Goal: Obtain resource: Obtain resource

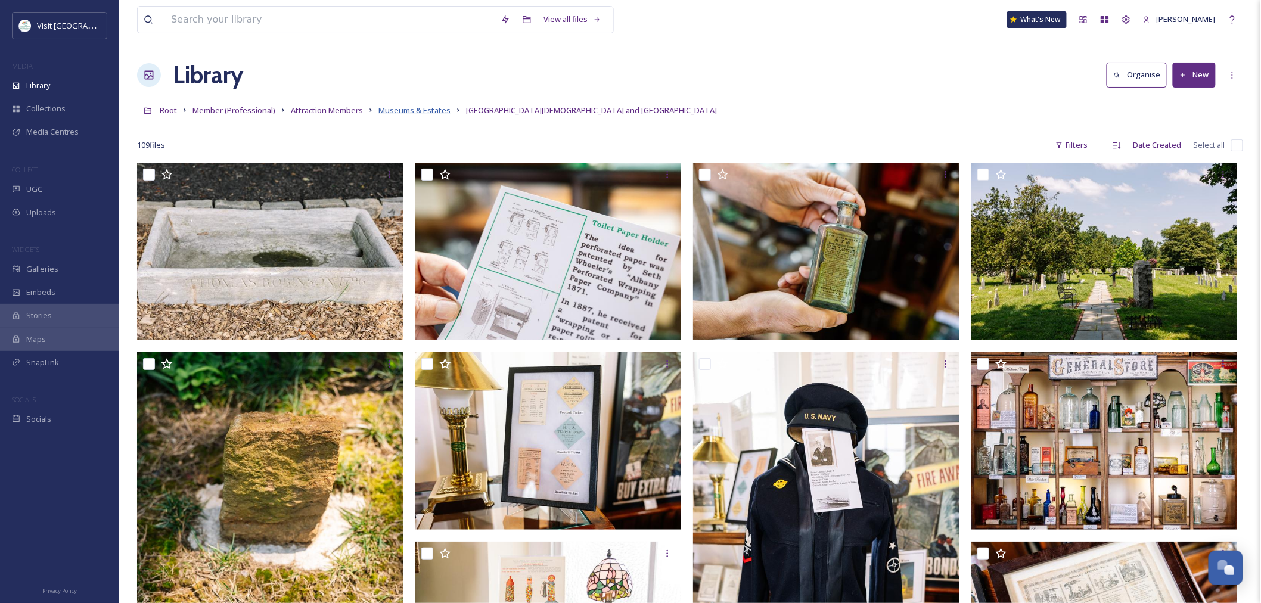
click at [404, 111] on span "Museums & Estates" at bounding box center [414, 110] width 72 height 11
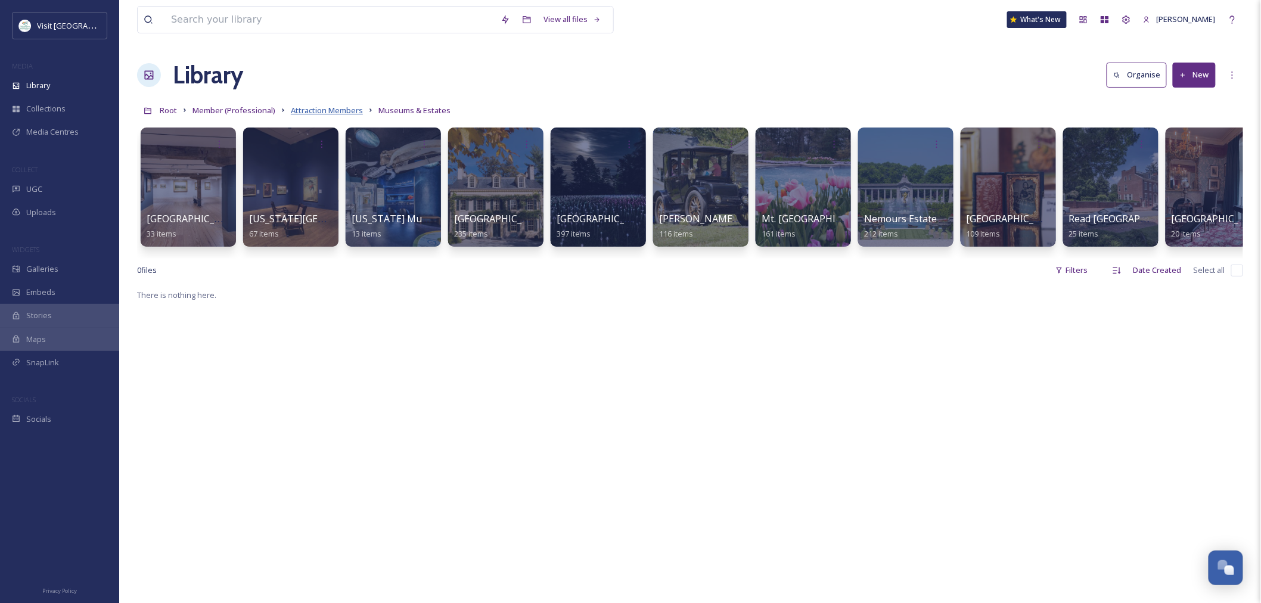
click at [311, 109] on span "Attraction Members" at bounding box center [327, 110] width 72 height 11
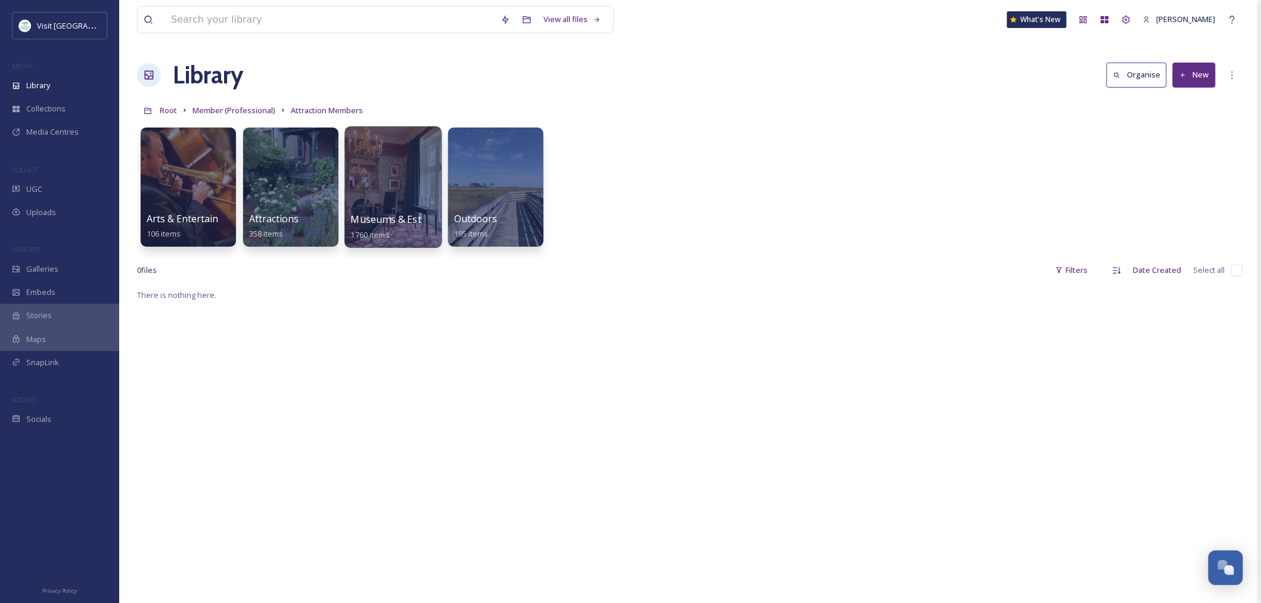
click at [376, 209] on div at bounding box center [392, 187] width 97 height 122
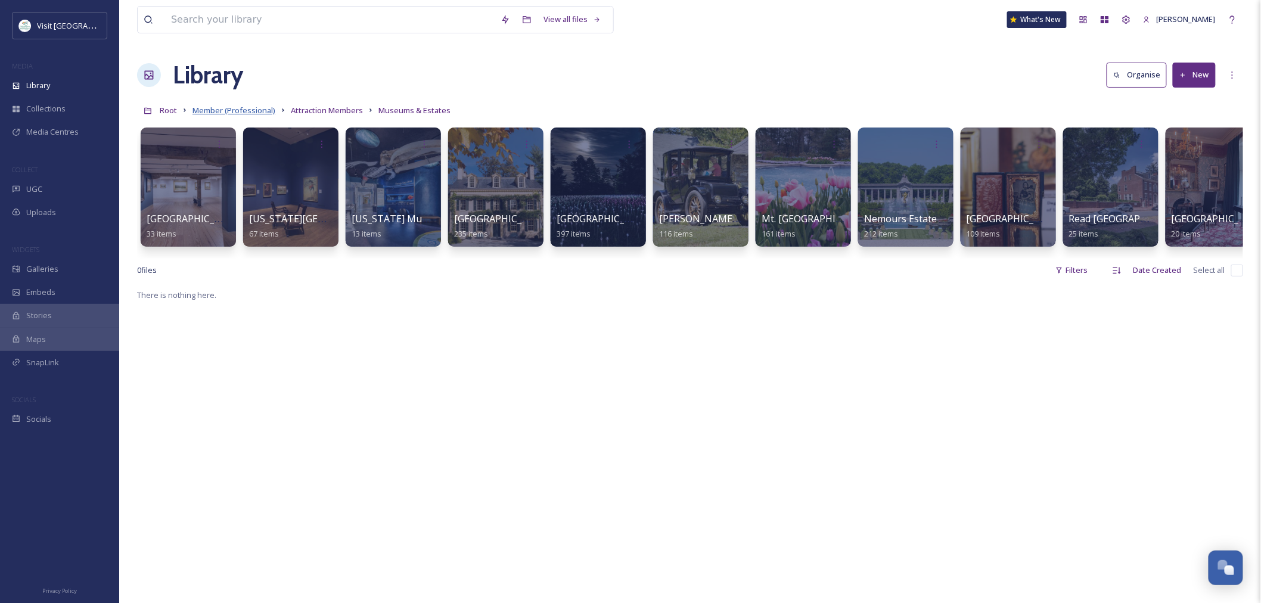
click at [200, 110] on span "Member (Professional)" at bounding box center [233, 110] width 83 height 11
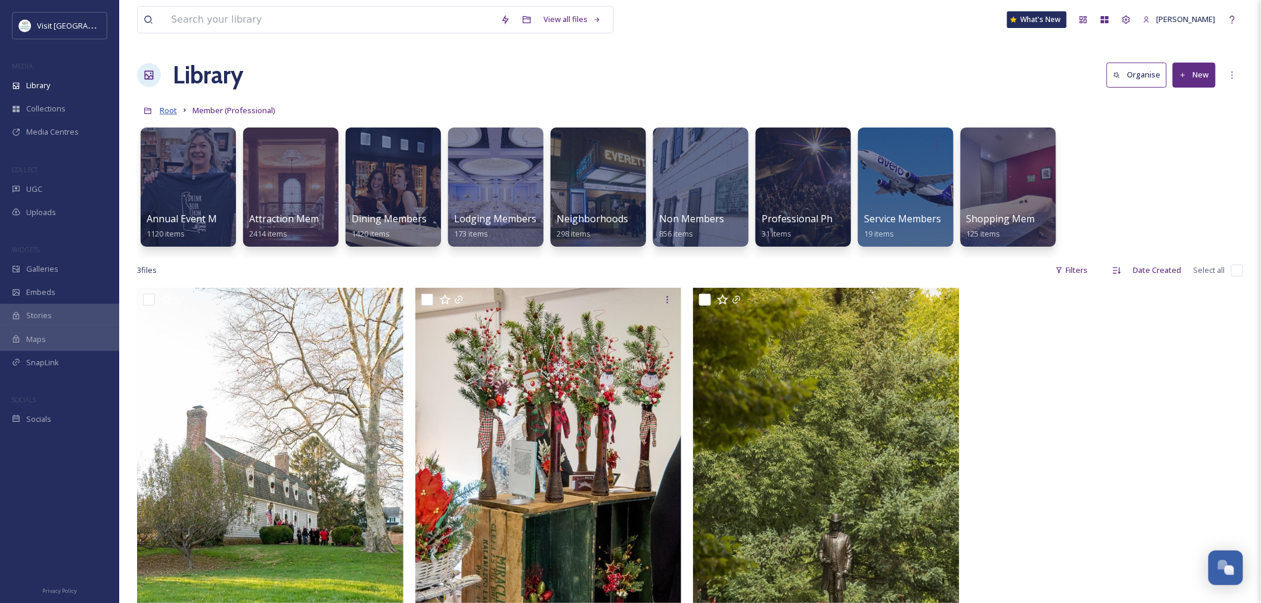
click at [170, 110] on span "Root" at bounding box center [168, 110] width 17 height 11
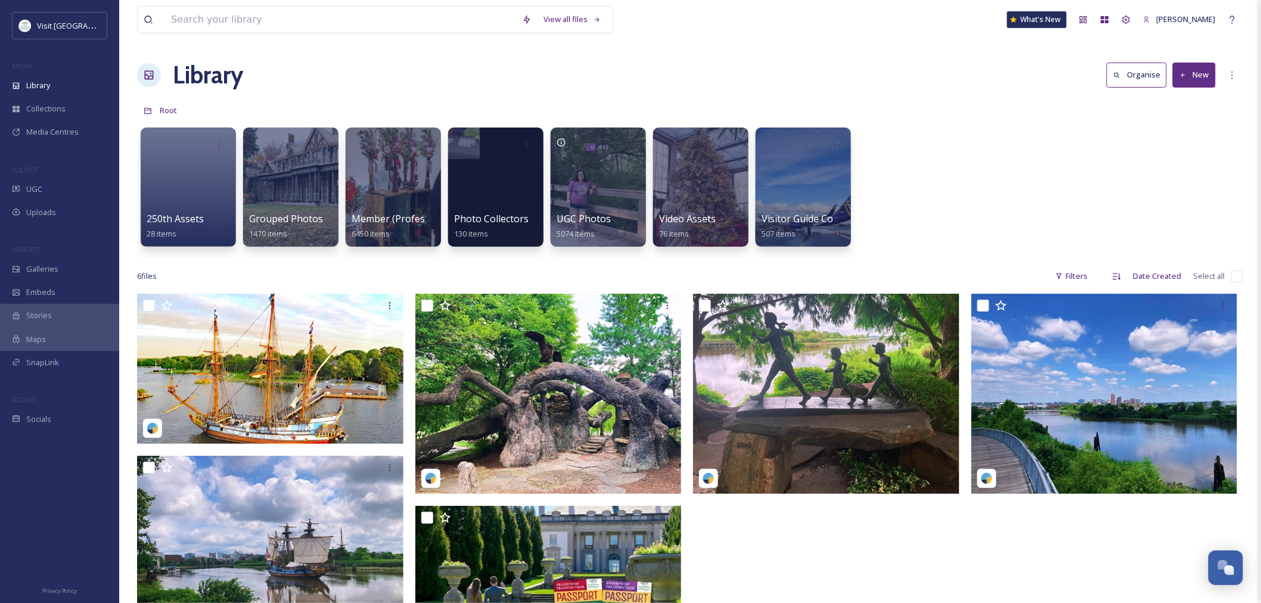
click at [200, 205] on div at bounding box center [188, 187] width 95 height 119
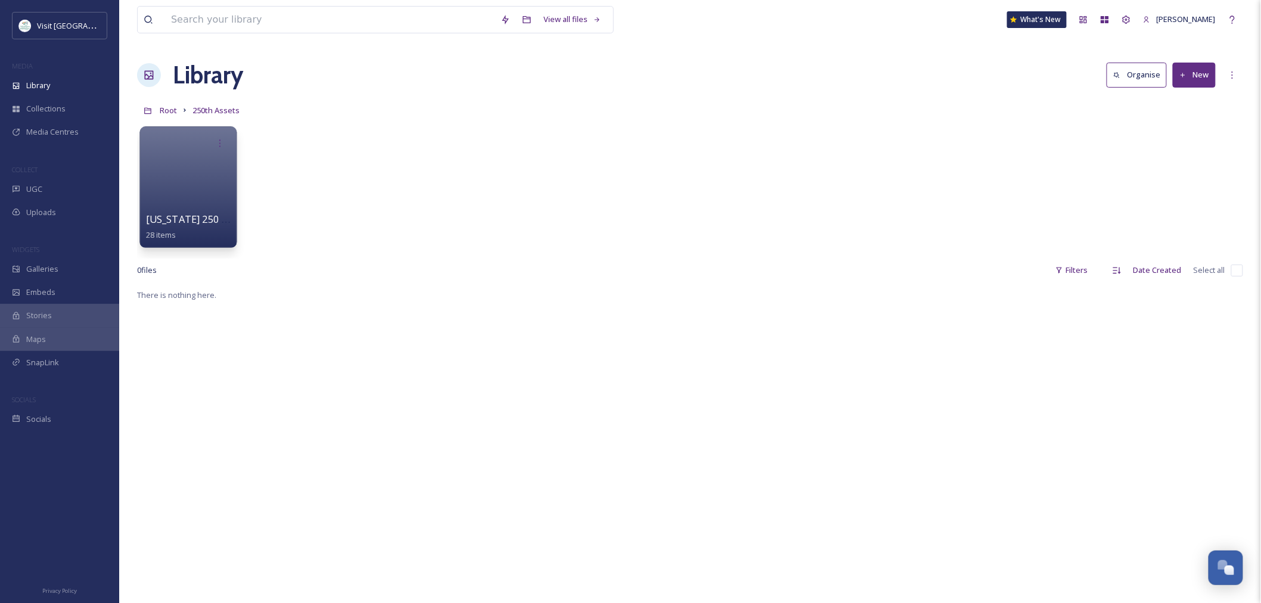
click at [179, 167] on div at bounding box center [187, 187] width 97 height 122
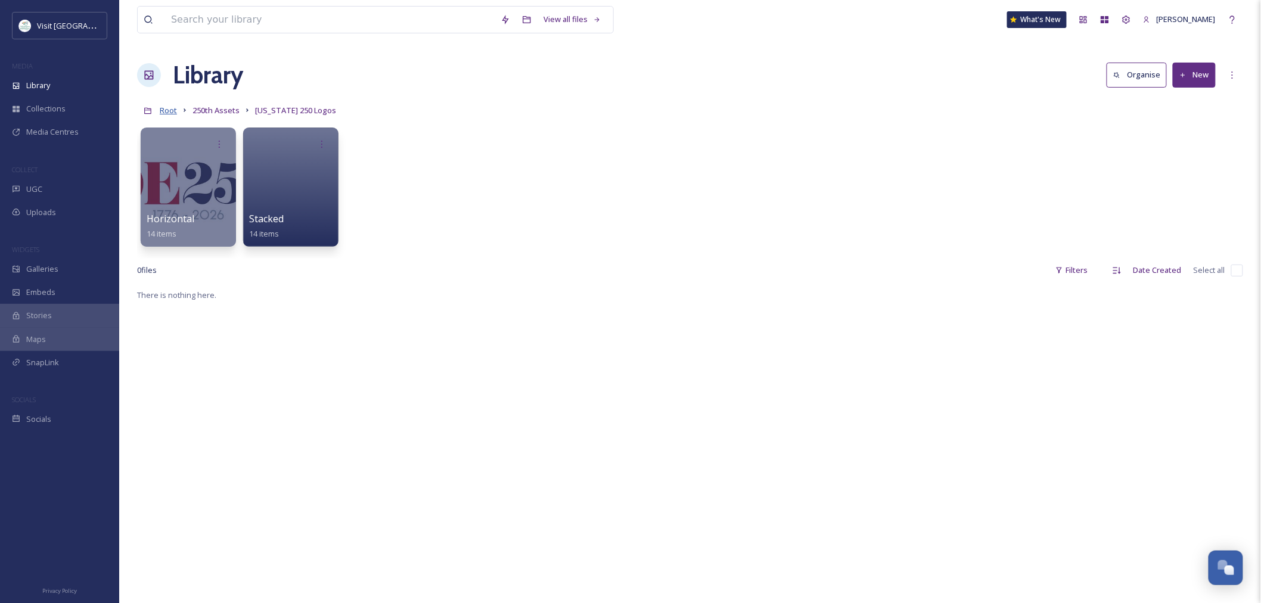
click at [176, 108] on span "Root" at bounding box center [168, 110] width 17 height 11
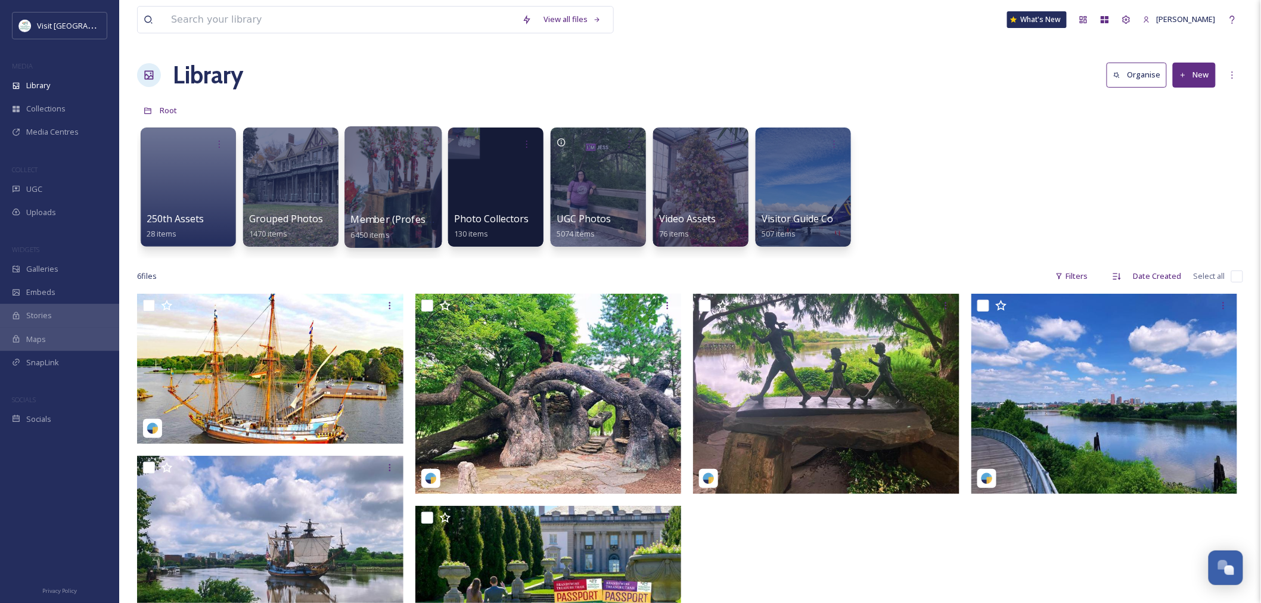
click at [368, 172] on div at bounding box center [392, 187] width 97 height 122
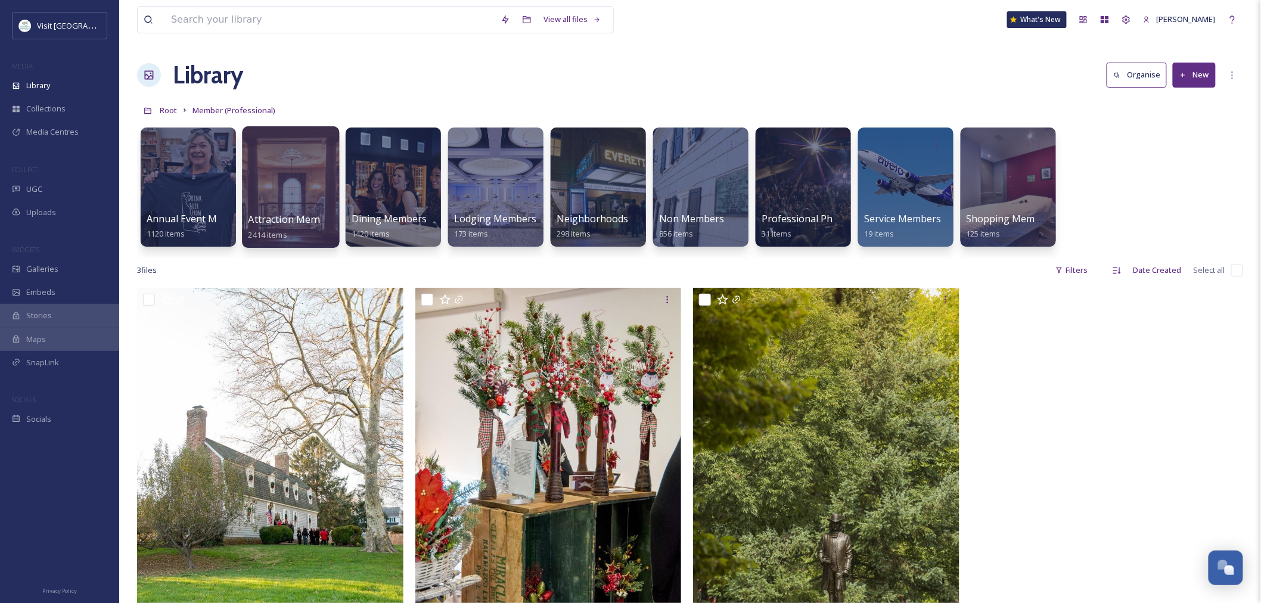
click at [273, 177] on div at bounding box center [290, 187] width 97 height 122
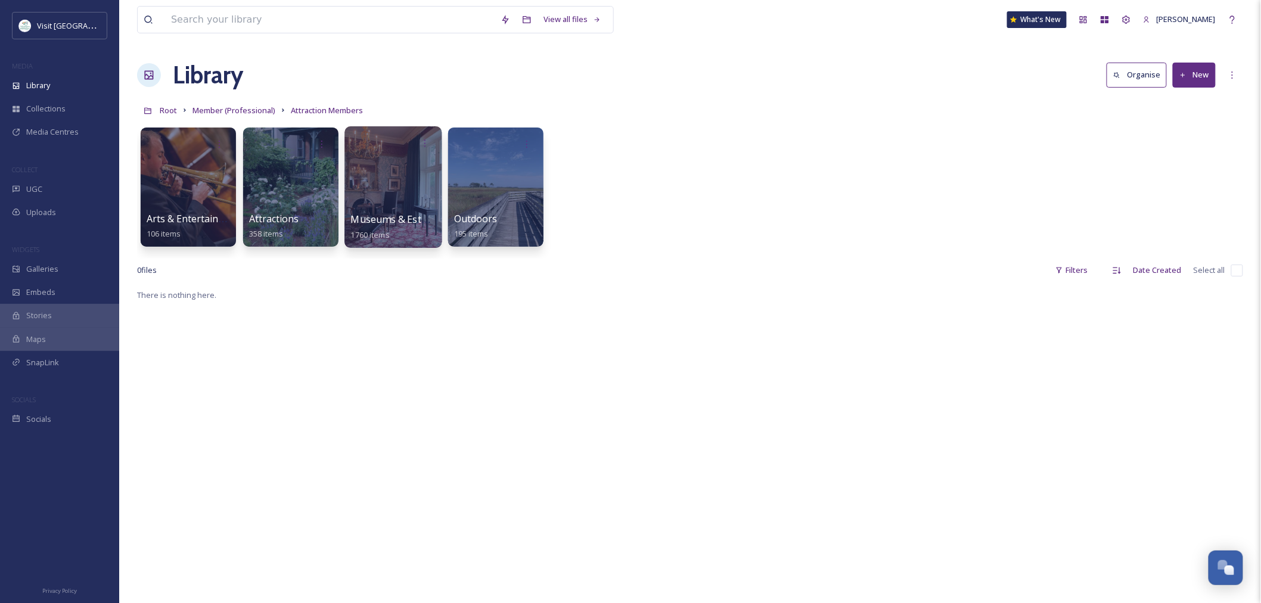
click at [373, 194] on div at bounding box center [392, 187] width 97 height 122
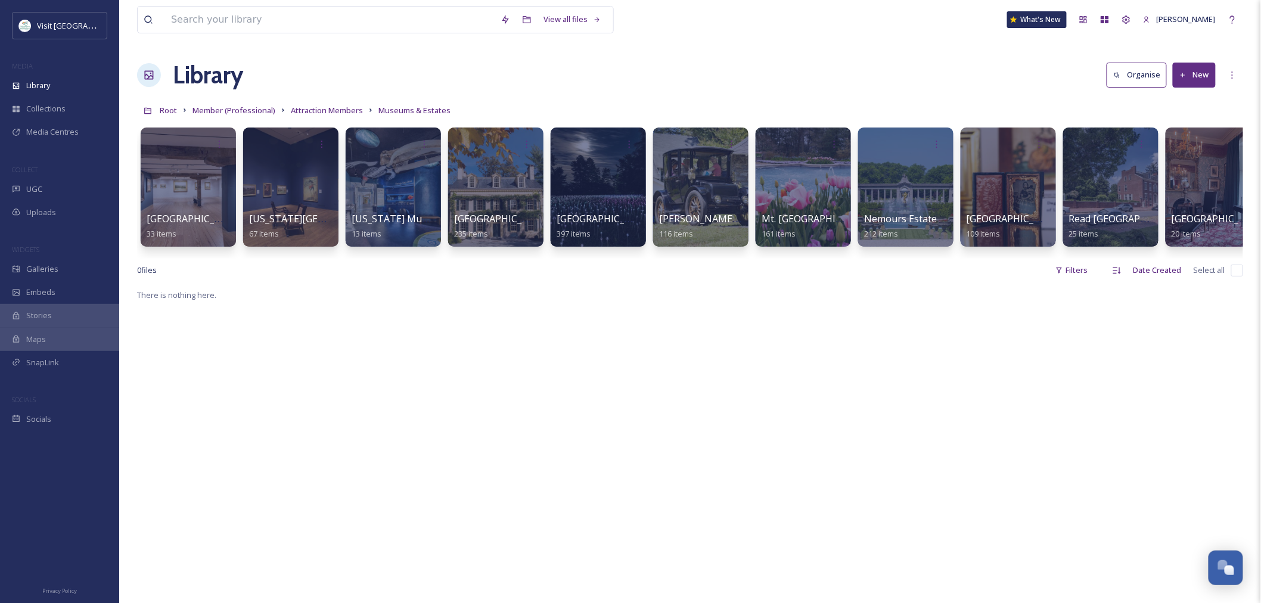
click at [1189, 72] on button "New" at bounding box center [1194, 75] width 43 height 24
click at [1188, 141] on div "Folder" at bounding box center [1181, 149] width 67 height 23
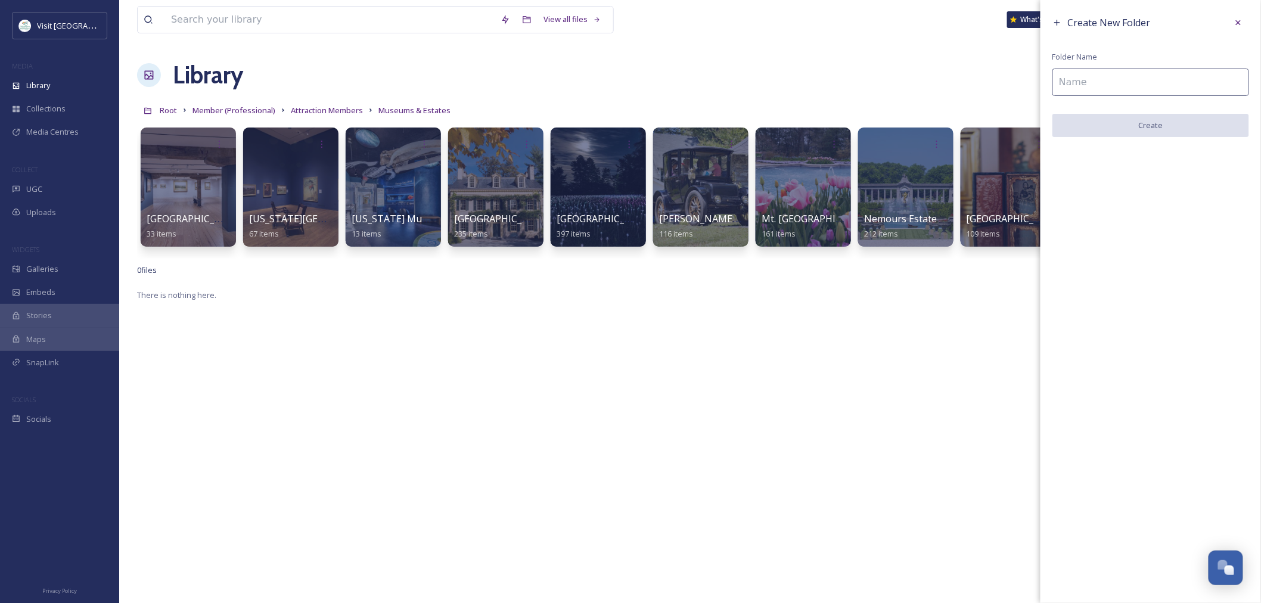
click at [1088, 82] on input at bounding box center [1150, 82] width 197 height 27
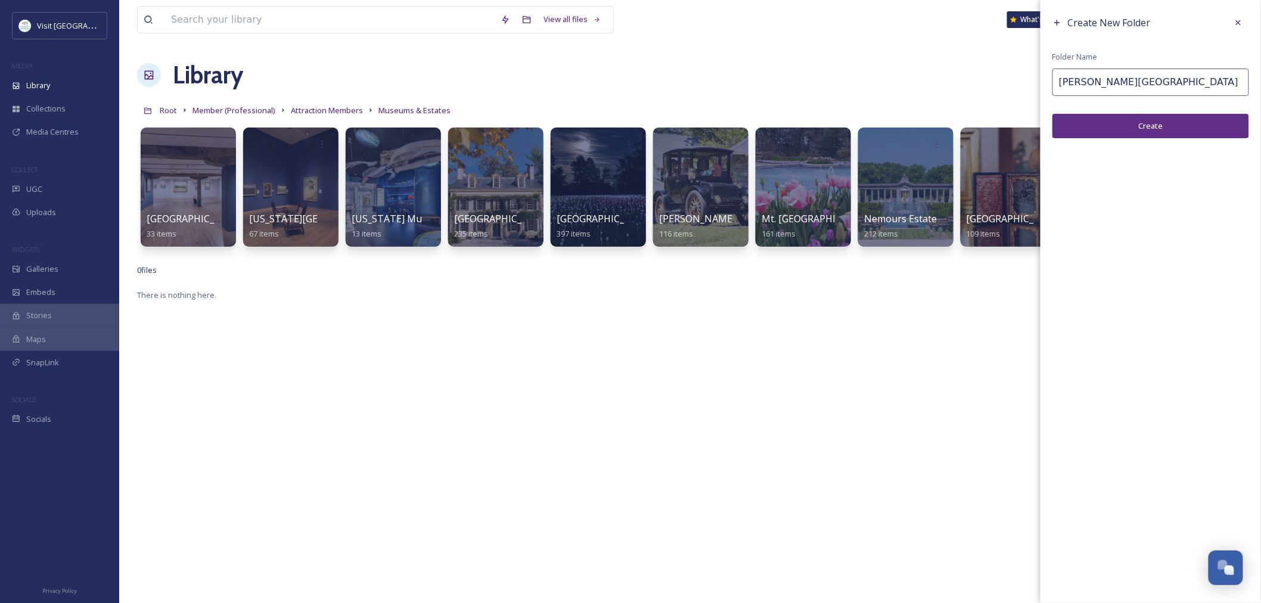
type input "Hale Byrnes House"
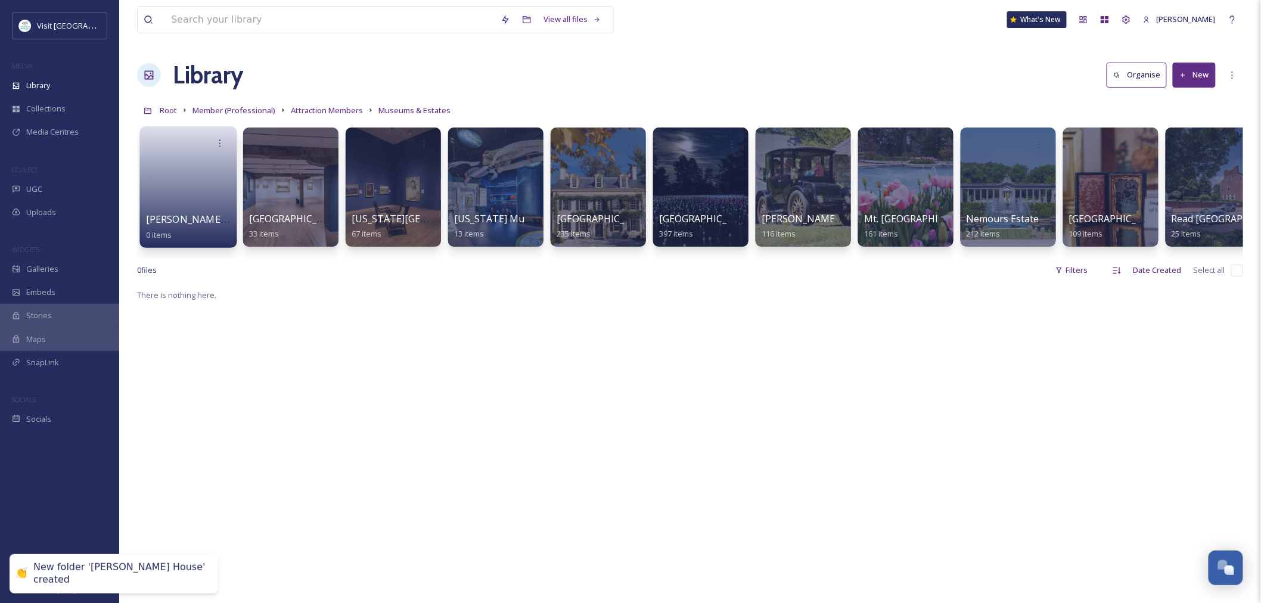
click at [209, 189] on link at bounding box center [188, 183] width 85 height 58
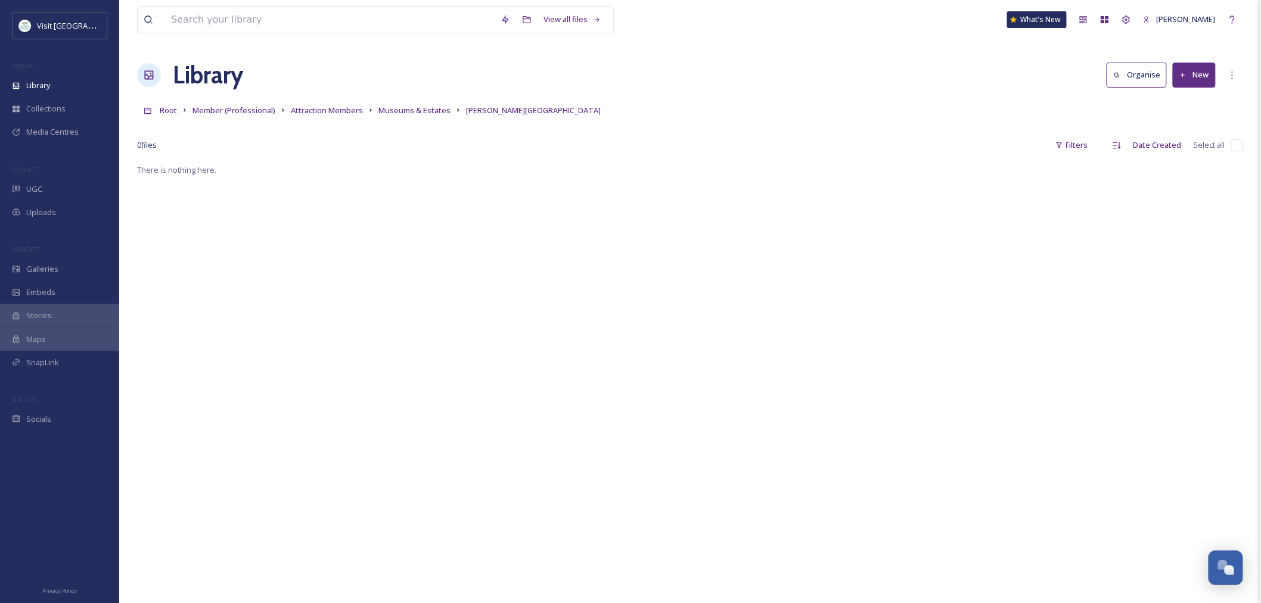
click at [1203, 78] on button "New" at bounding box center [1194, 75] width 43 height 24
click at [1188, 142] on div "Folder" at bounding box center [1181, 149] width 67 height 23
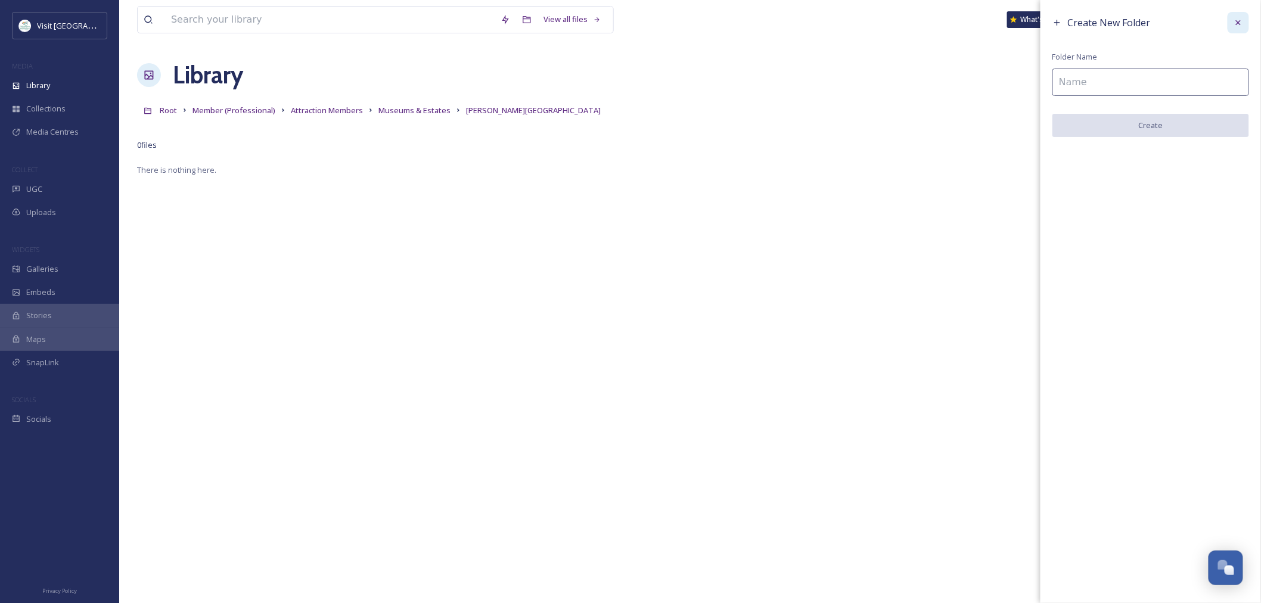
click at [1237, 26] on icon at bounding box center [1239, 23] width 10 height 10
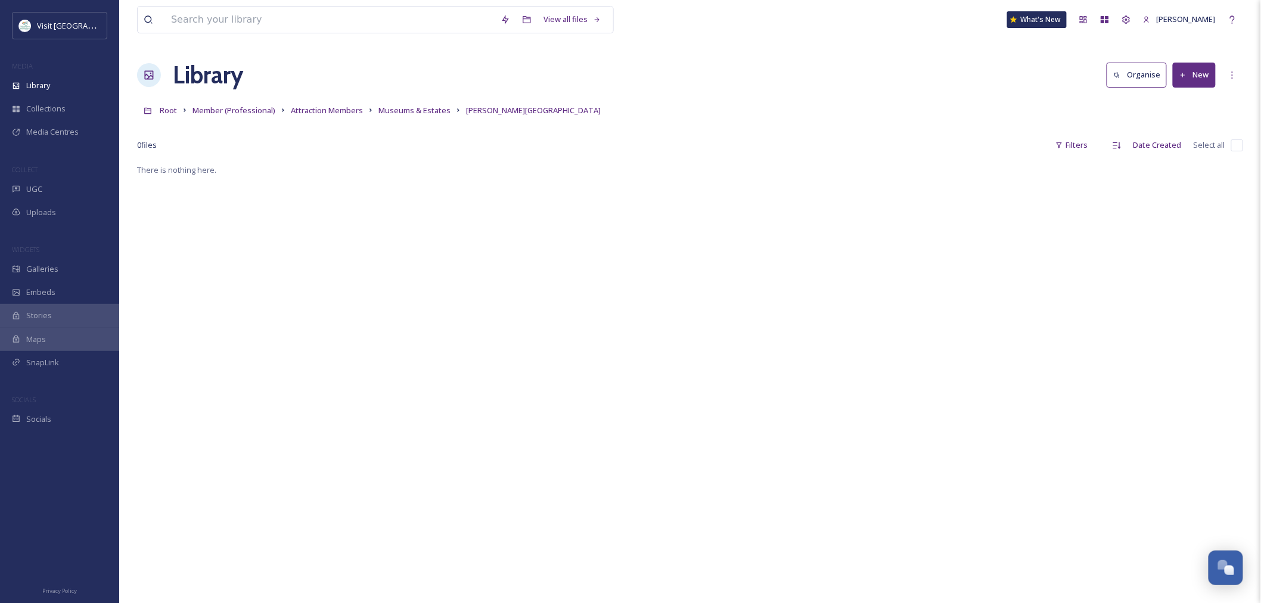
click at [1192, 82] on button "New" at bounding box center [1194, 75] width 43 height 24
click at [1186, 105] on span "File Upload" at bounding box center [1188, 102] width 39 height 11
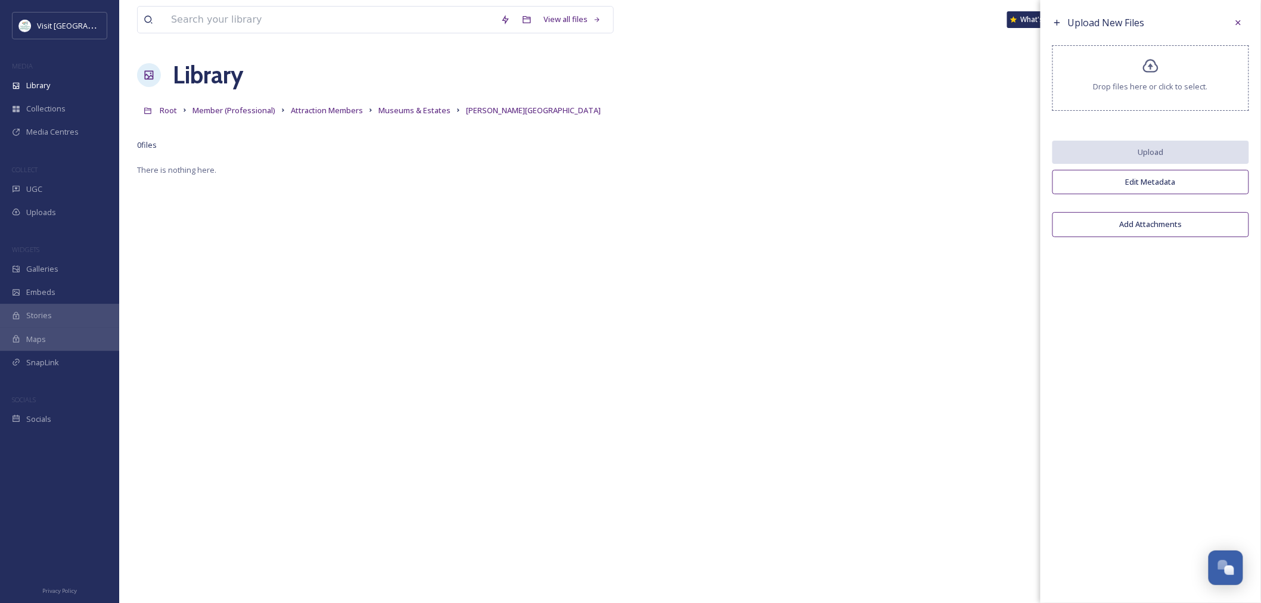
click at [1151, 83] on span "Drop files here or click to select." at bounding box center [1150, 86] width 114 height 11
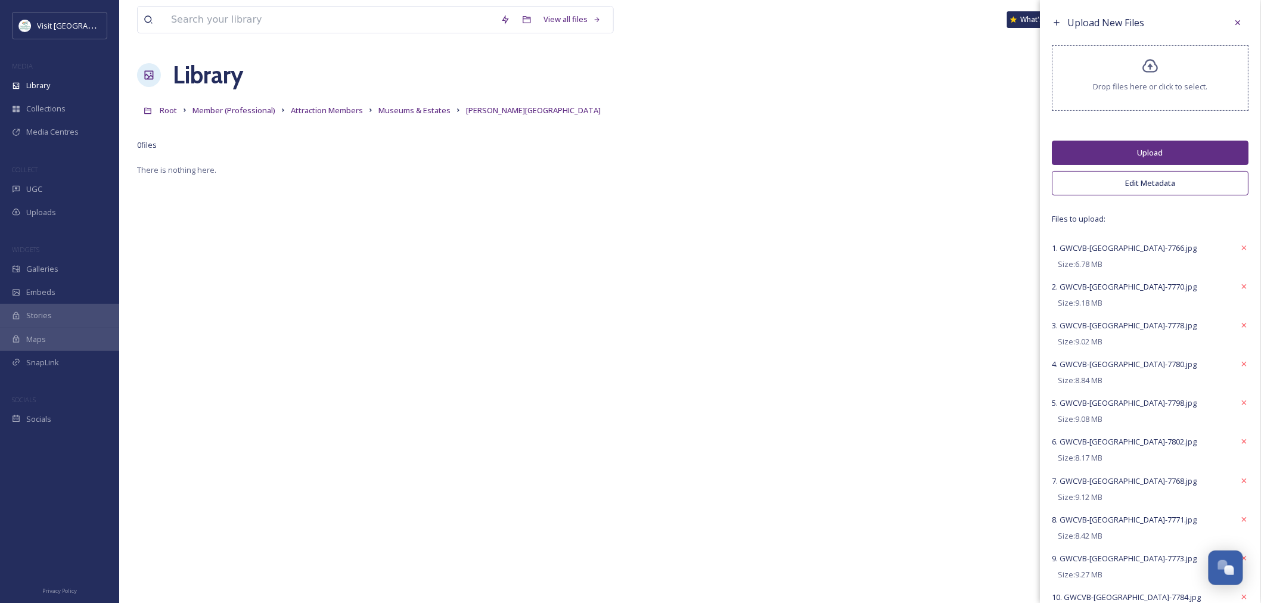
click at [1113, 185] on button "Edit Metadata" at bounding box center [1150, 183] width 197 height 24
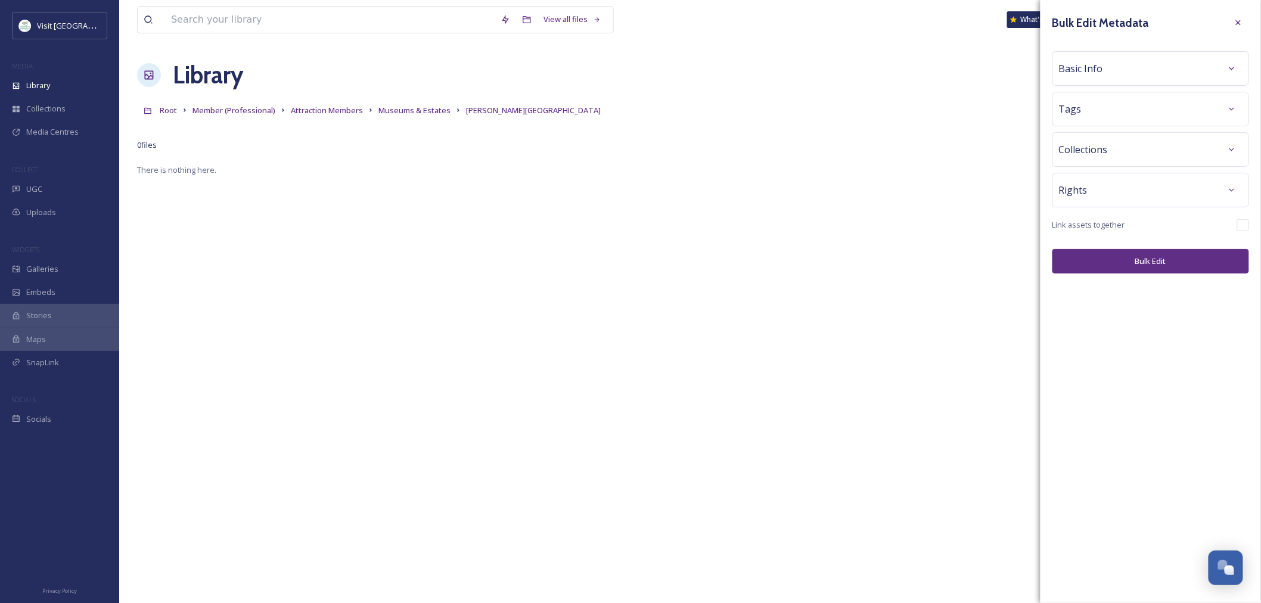
click at [1094, 69] on span "Basic Info" at bounding box center [1081, 68] width 44 height 14
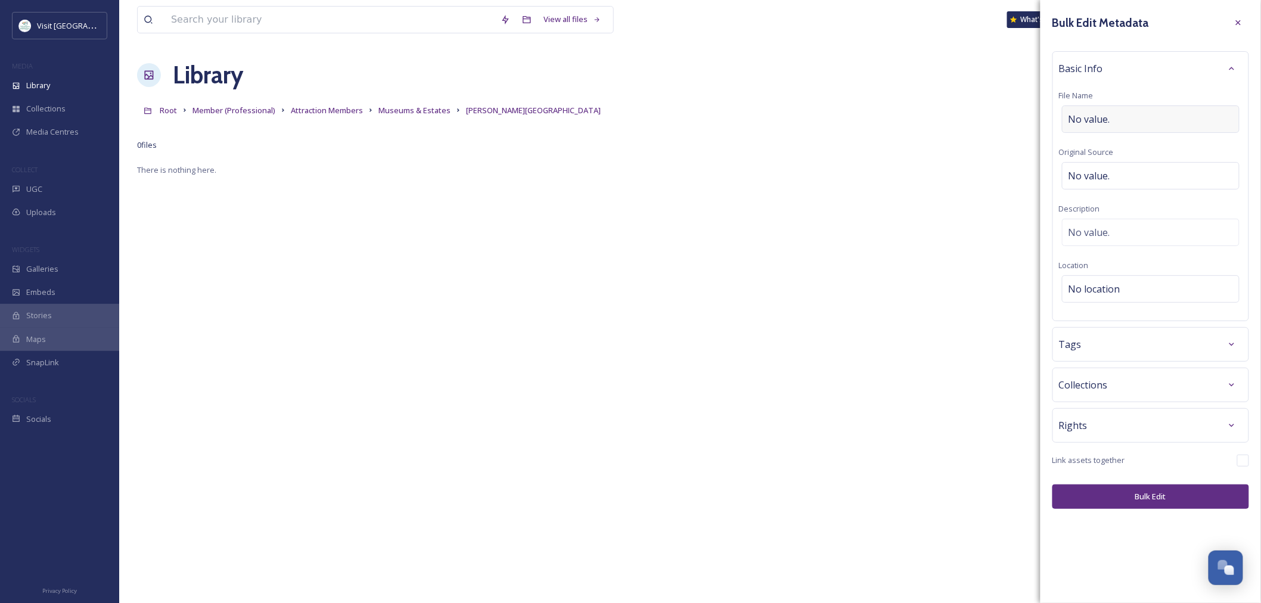
click at [1089, 117] on span "No value." at bounding box center [1089, 119] width 42 height 14
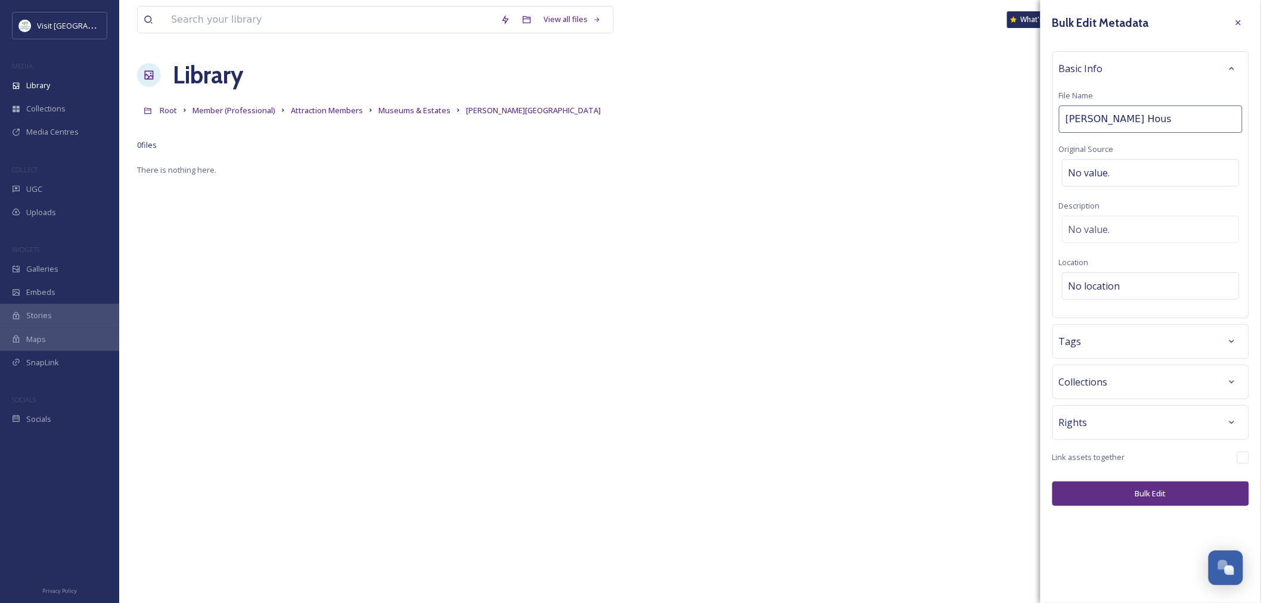
type input "Hale Byrnes House"
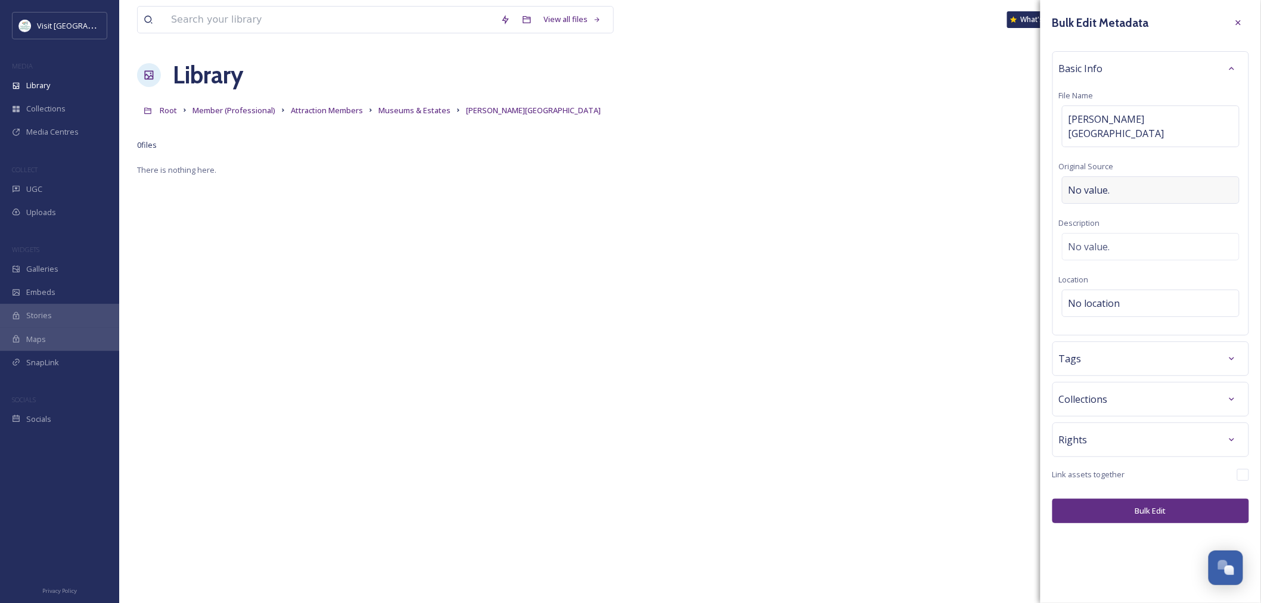
click at [1095, 183] on span "No value." at bounding box center [1089, 190] width 42 height 14
type input "Becca Mathias"
click at [1152, 505] on button "Bulk Edit" at bounding box center [1150, 511] width 197 height 24
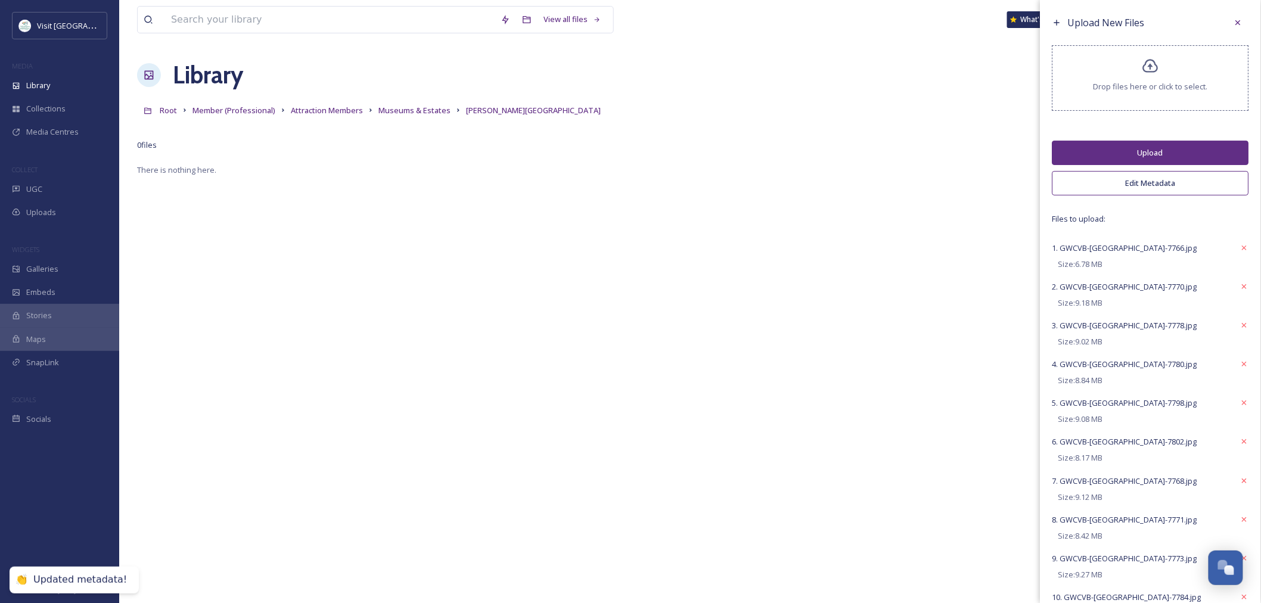
click at [1111, 156] on button "Upload" at bounding box center [1150, 153] width 197 height 24
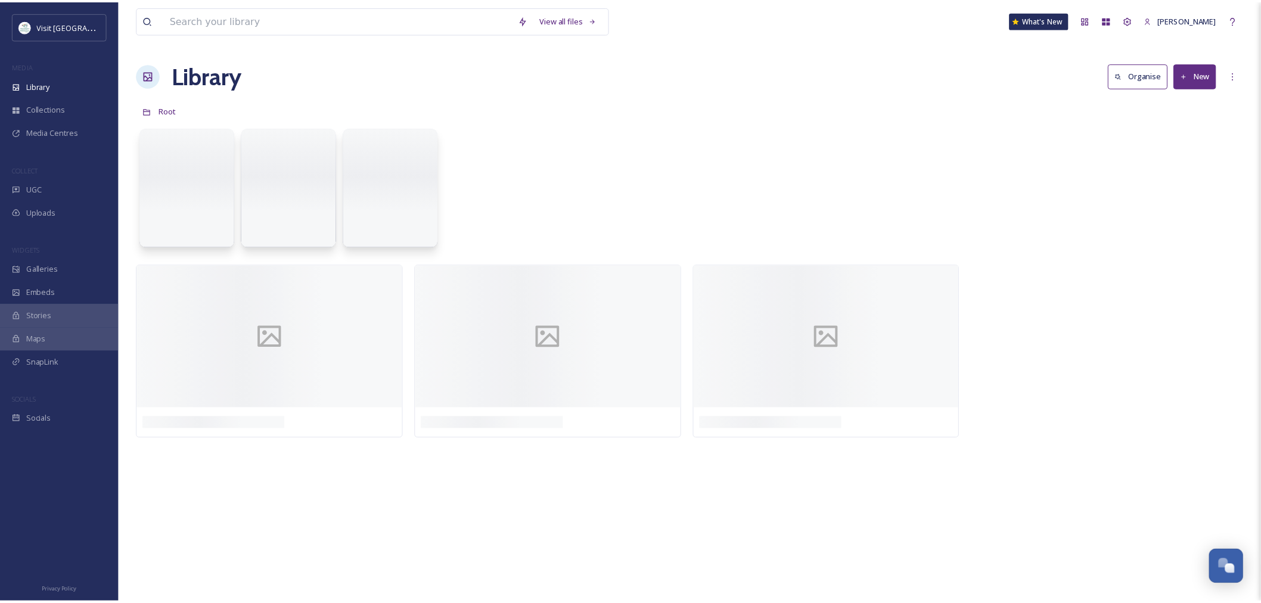
scroll to position [1846, 0]
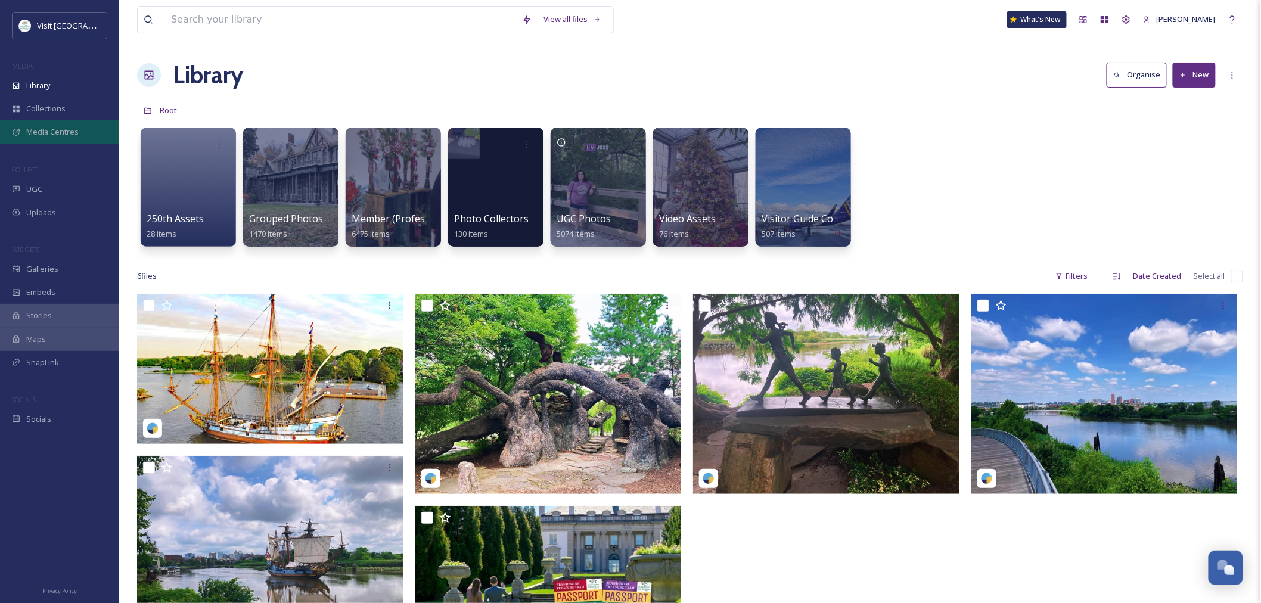
click at [64, 139] on div "Media Centres" at bounding box center [59, 131] width 119 height 23
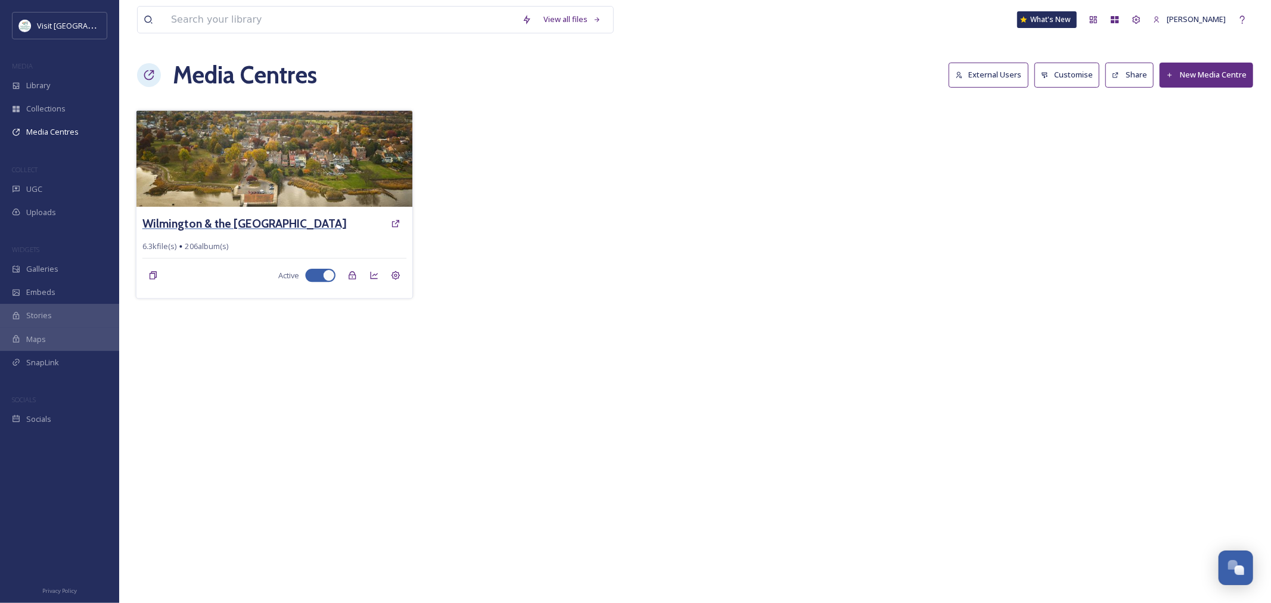
click at [325, 222] on h3 "Wilmington & the Brandywine Valley Media Library" at bounding box center [244, 223] width 204 height 17
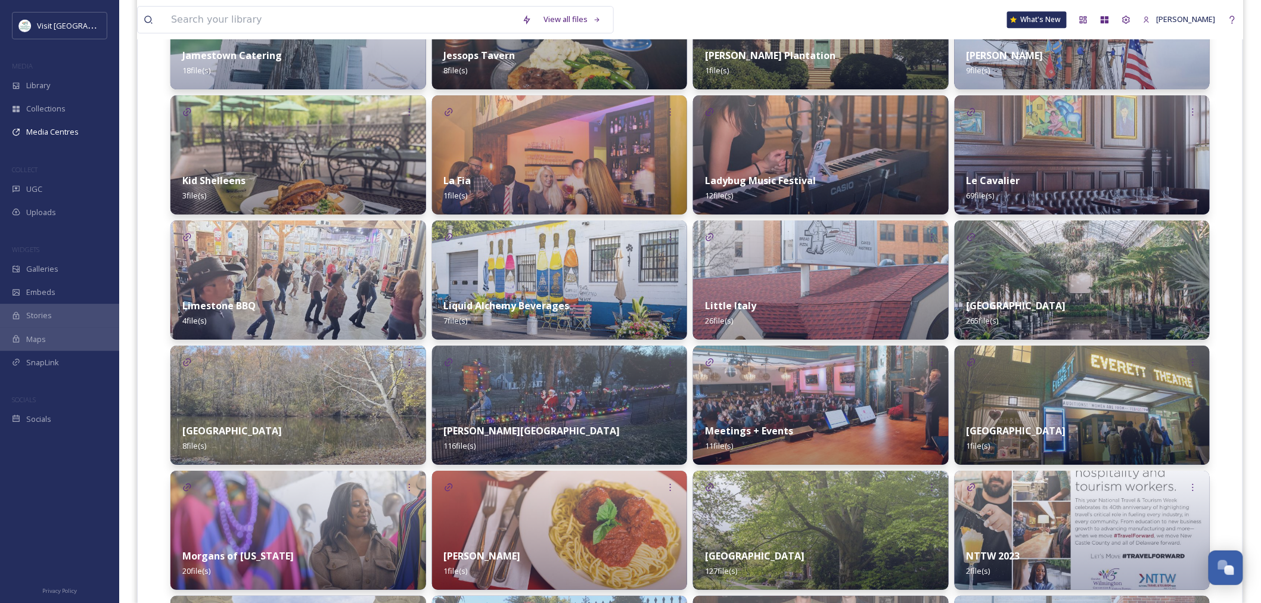
scroll to position [3509, 0]
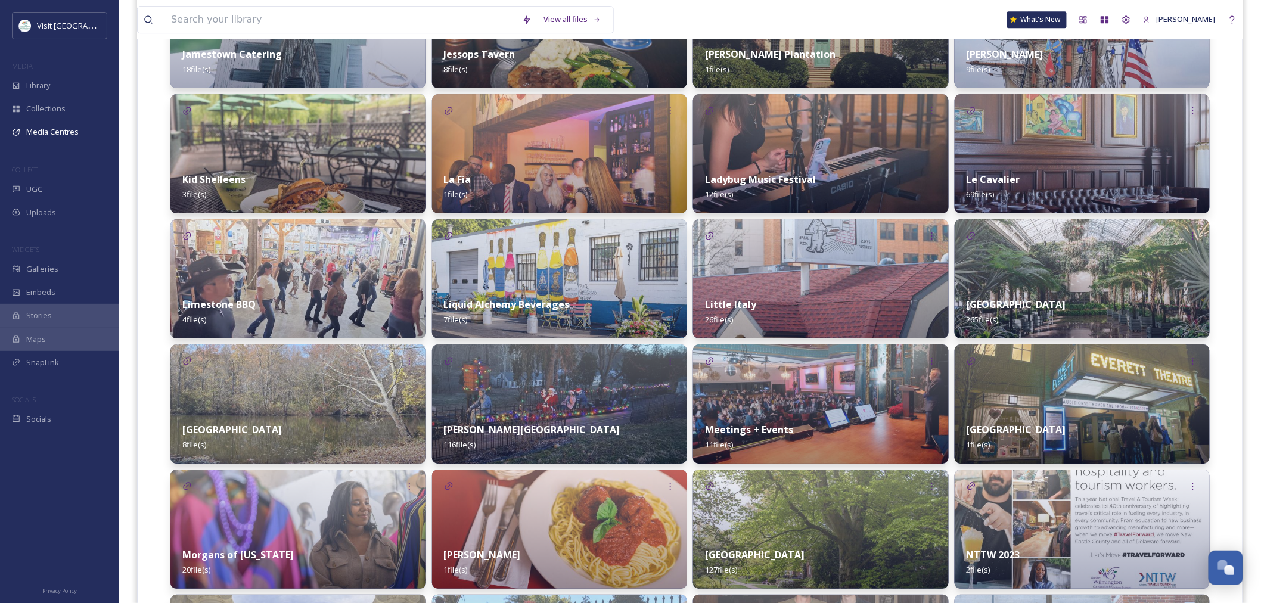
click at [803, 386] on img at bounding box center [821, 403] width 256 height 119
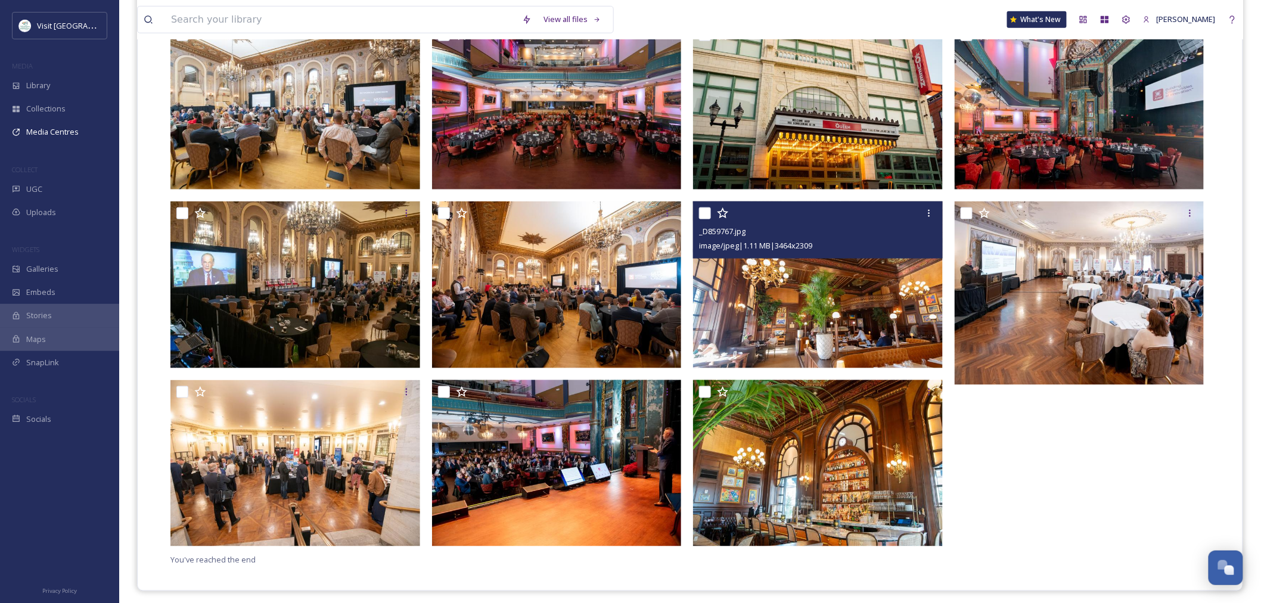
scroll to position [367, 0]
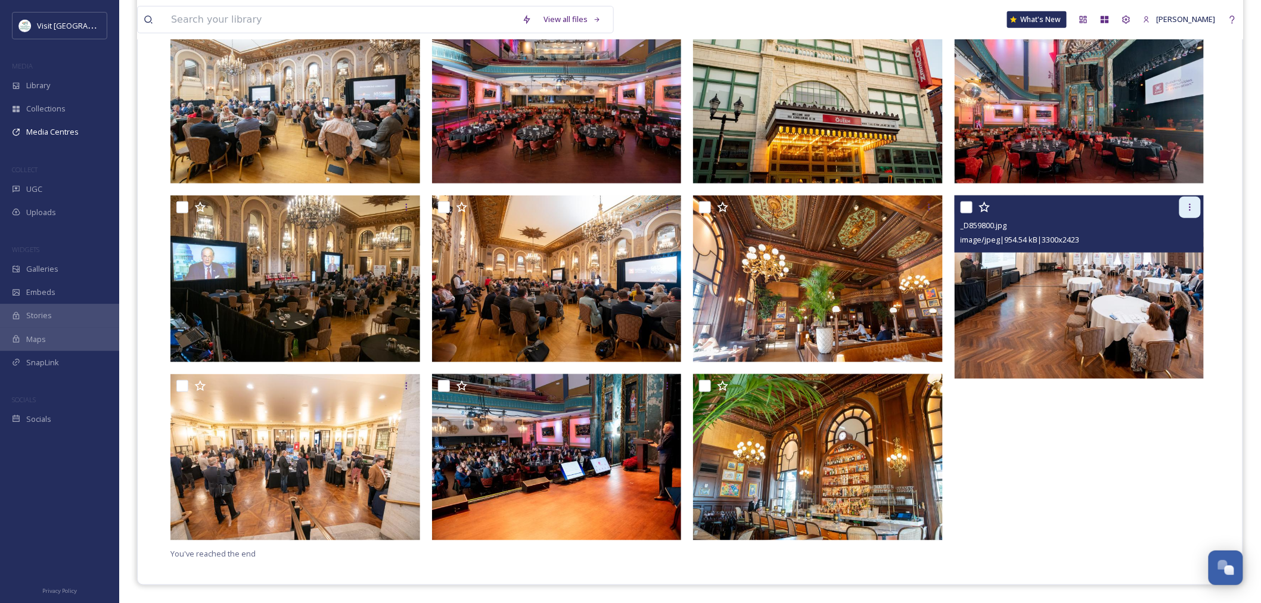
click at [1182, 204] on div at bounding box center [1189, 207] width 21 height 21
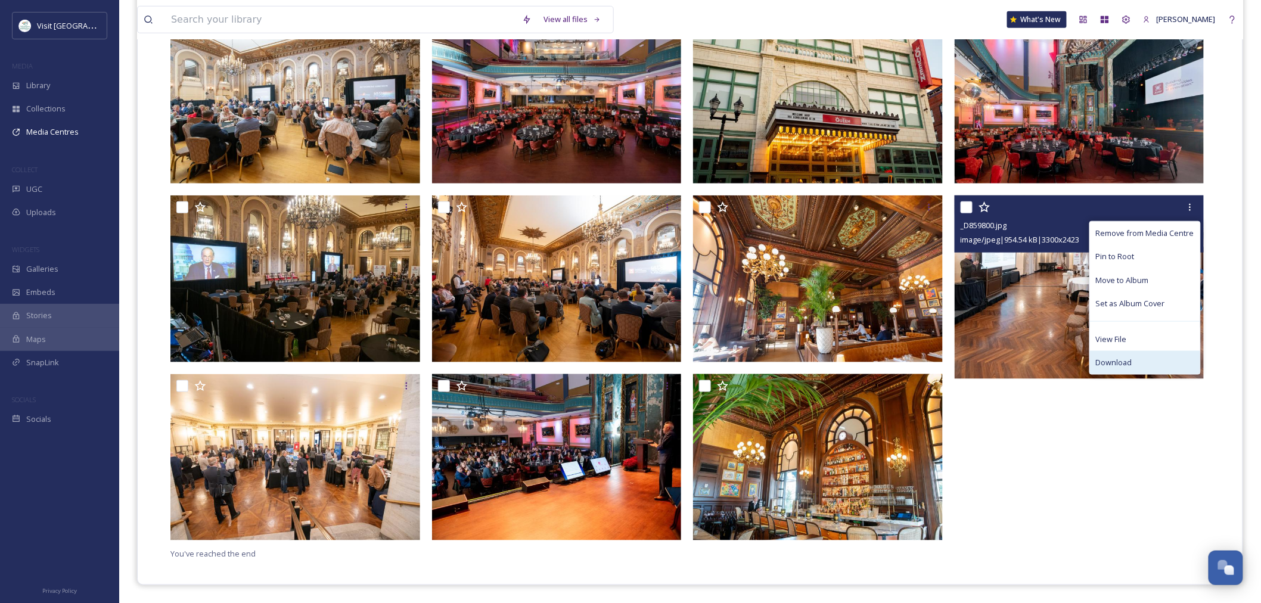
click at [1115, 354] on div "Download" at bounding box center [1145, 362] width 110 height 23
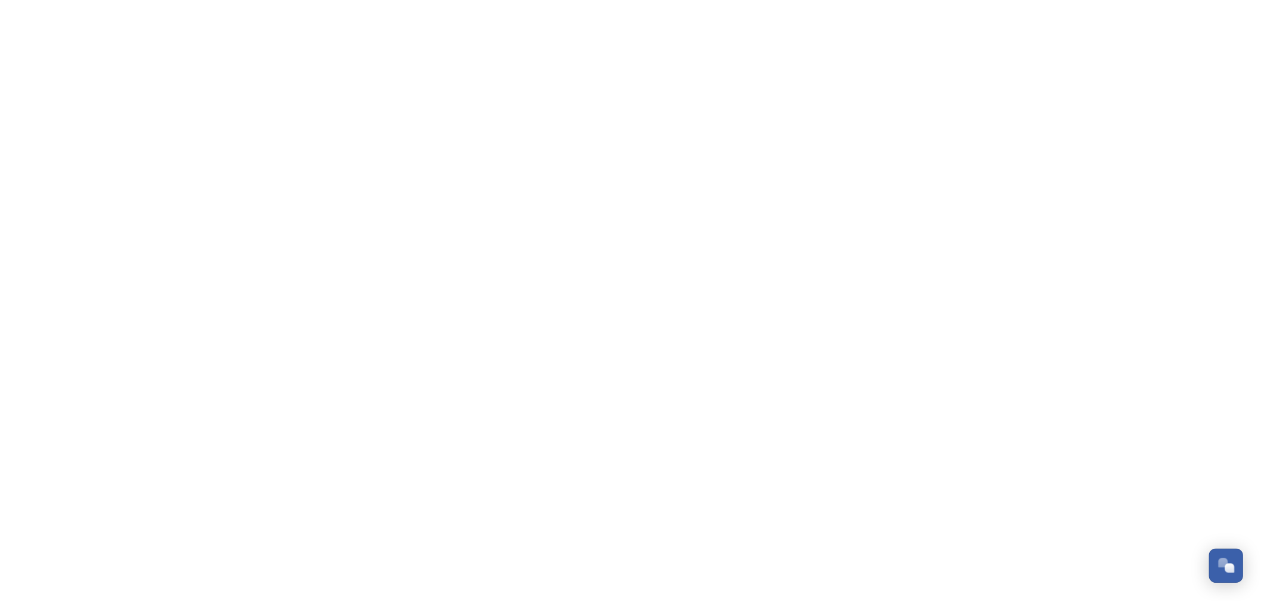
scroll to position [1846, 0]
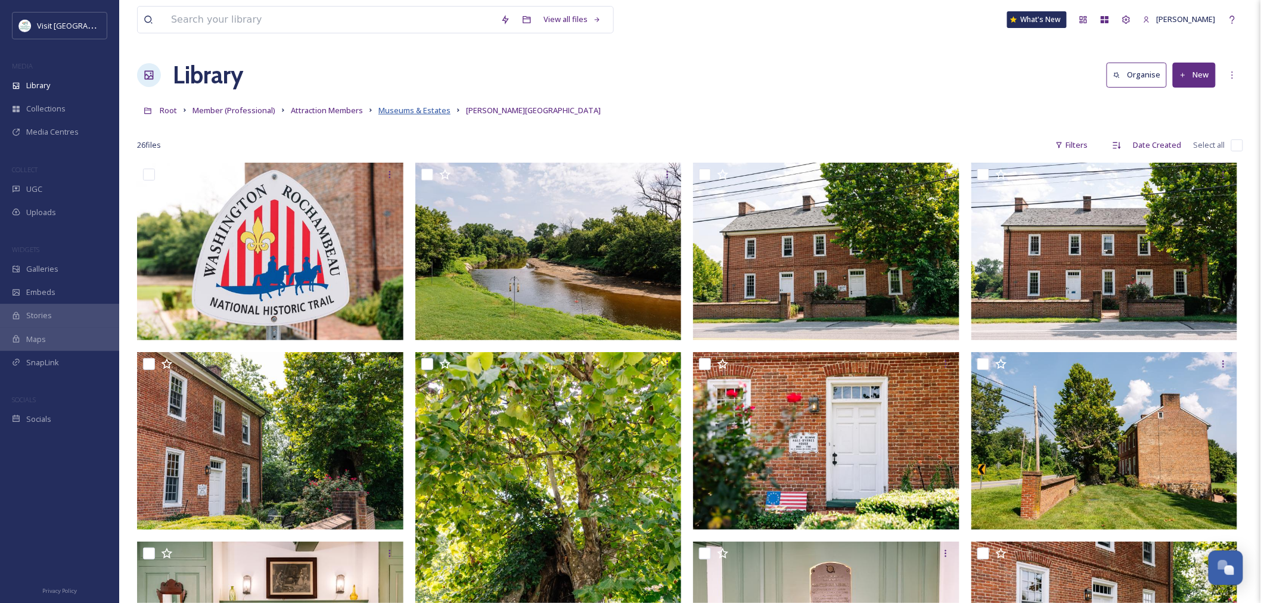
click at [431, 109] on span "Museums & Estates" at bounding box center [414, 110] width 72 height 11
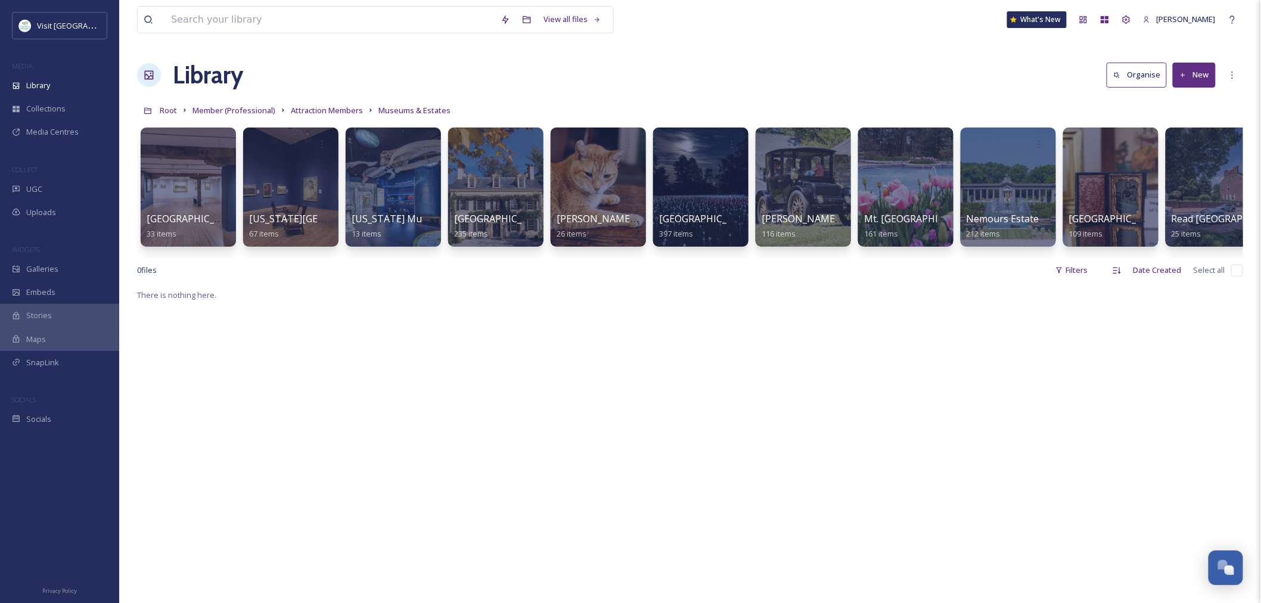
drag, startPoint x: 316, startPoint y: 257, endPoint x: 253, endPoint y: 265, distance: 64.2
click at [253, 259] on div "Brandywine Museum of Art 33 items Delaware Art Museum 67 items Delaware Museum …" at bounding box center [690, 190] width 1106 height 137
click at [319, 109] on span "Attraction Members" at bounding box center [327, 110] width 72 height 11
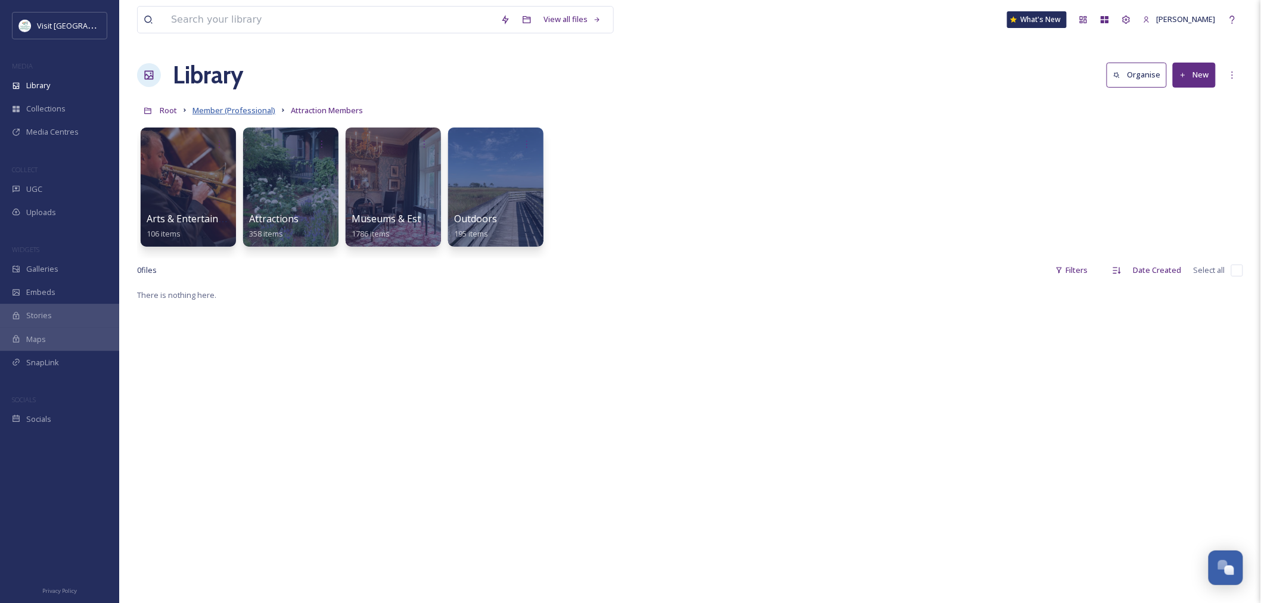
click at [242, 115] on span "Member (Professional)" at bounding box center [233, 110] width 83 height 11
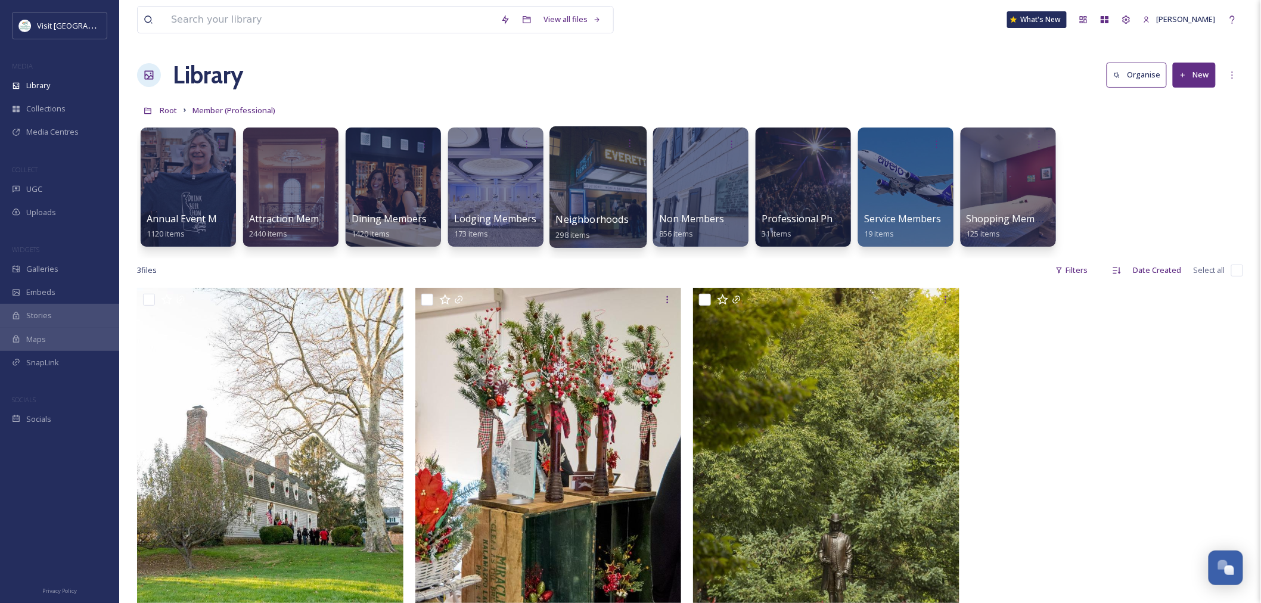
click at [585, 185] on div at bounding box center [597, 187] width 97 height 122
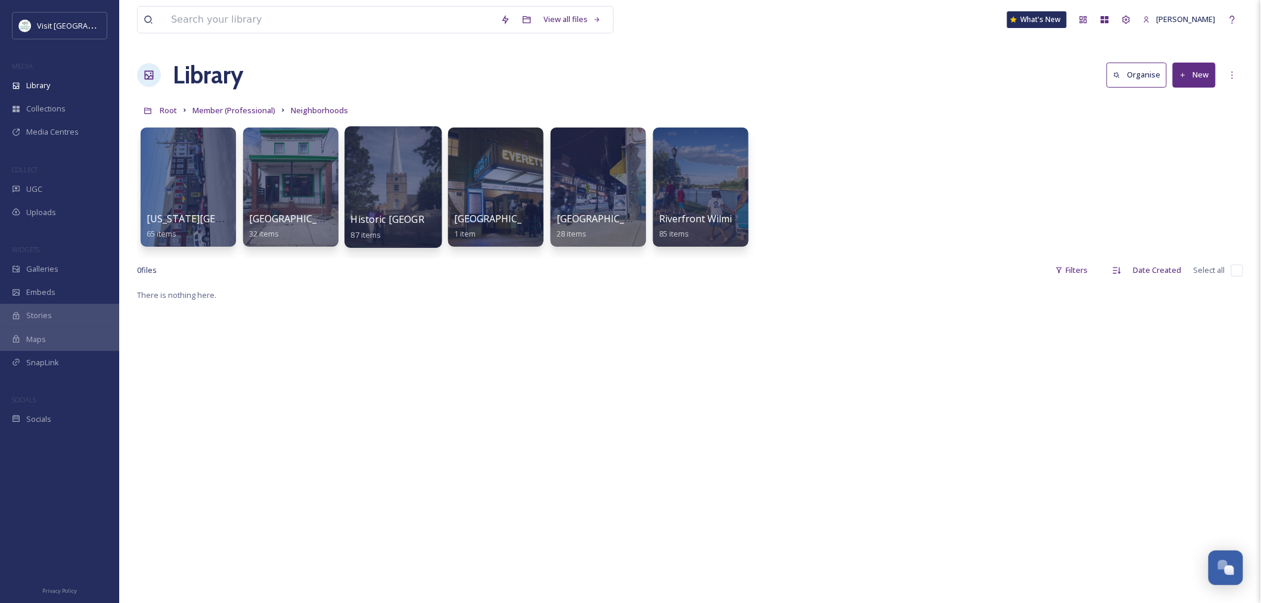
click at [388, 206] on div at bounding box center [392, 187] width 97 height 122
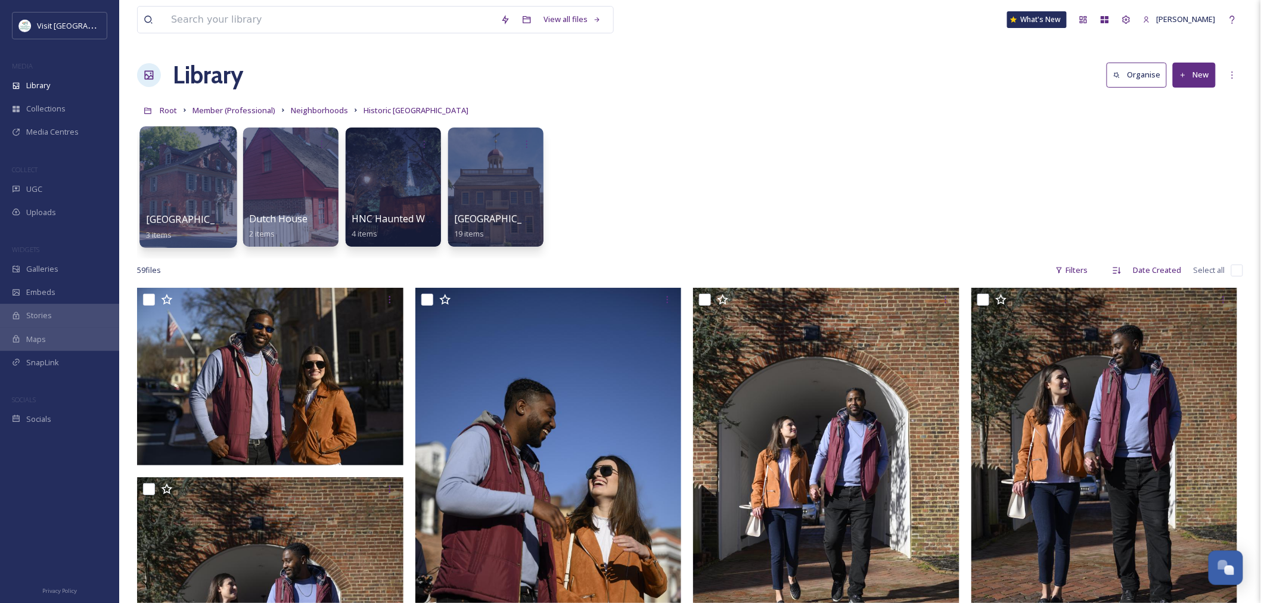
click at [194, 194] on div at bounding box center [187, 187] width 97 height 122
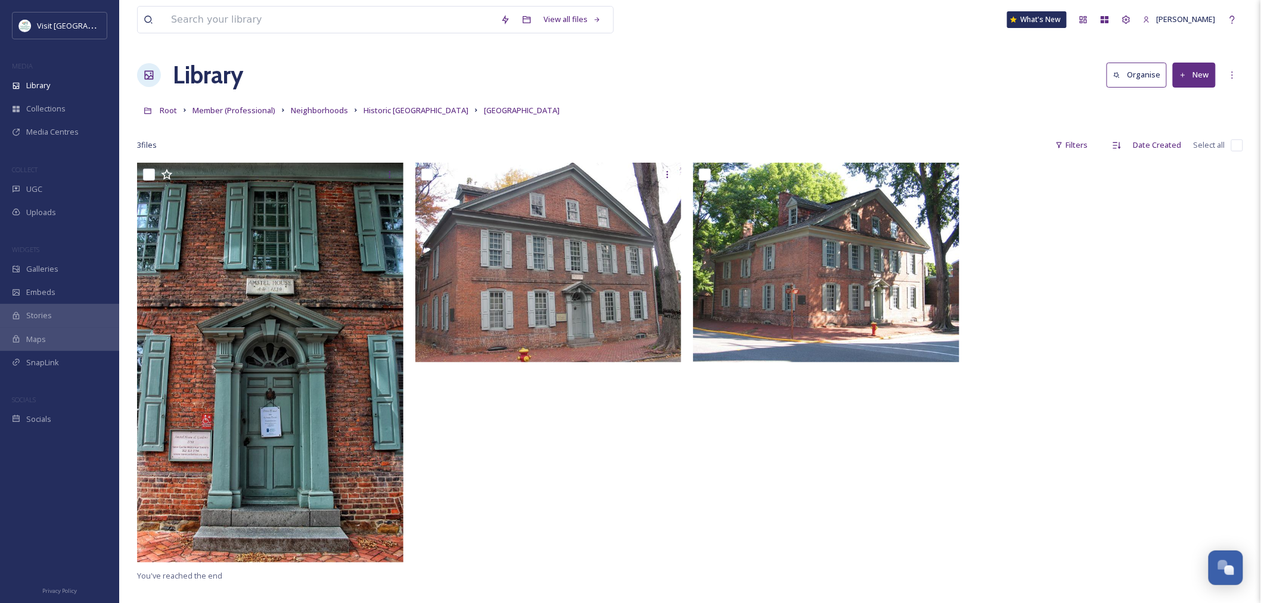
click at [1183, 80] on button "New" at bounding box center [1194, 75] width 43 height 24
click at [1174, 102] on span "File Upload" at bounding box center [1188, 102] width 39 height 11
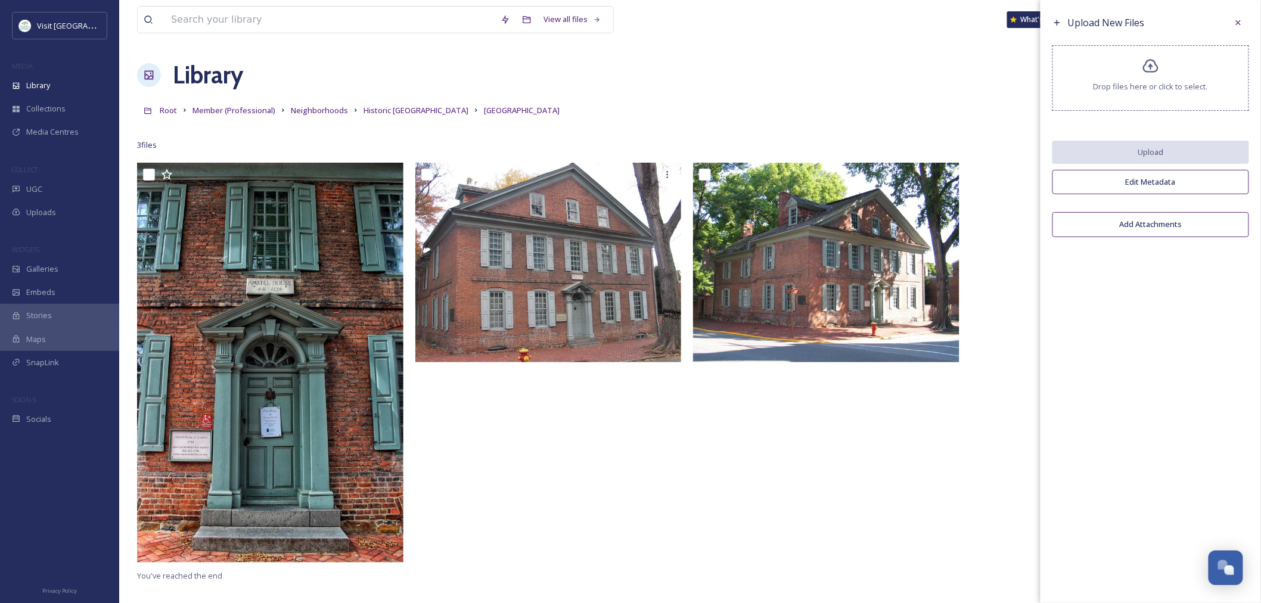
click at [1139, 92] on span "Drop files here or click to select." at bounding box center [1150, 86] width 114 height 11
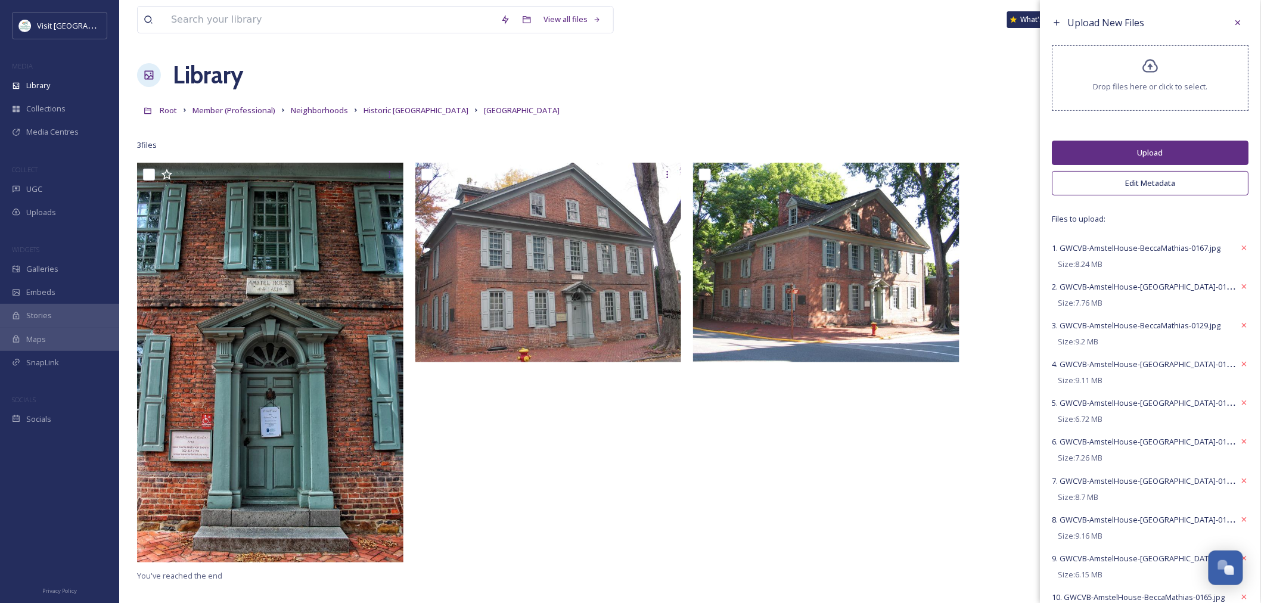
click at [1110, 179] on button "Edit Metadata" at bounding box center [1150, 183] width 197 height 24
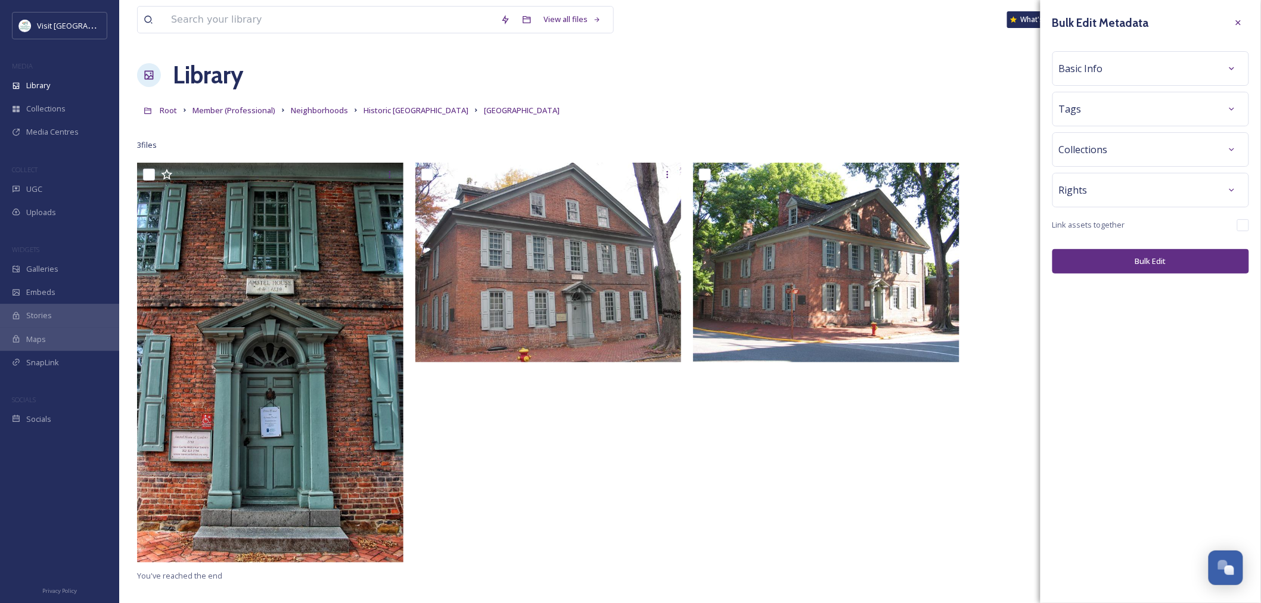
click at [1087, 70] on span "Basic Info" at bounding box center [1081, 68] width 44 height 14
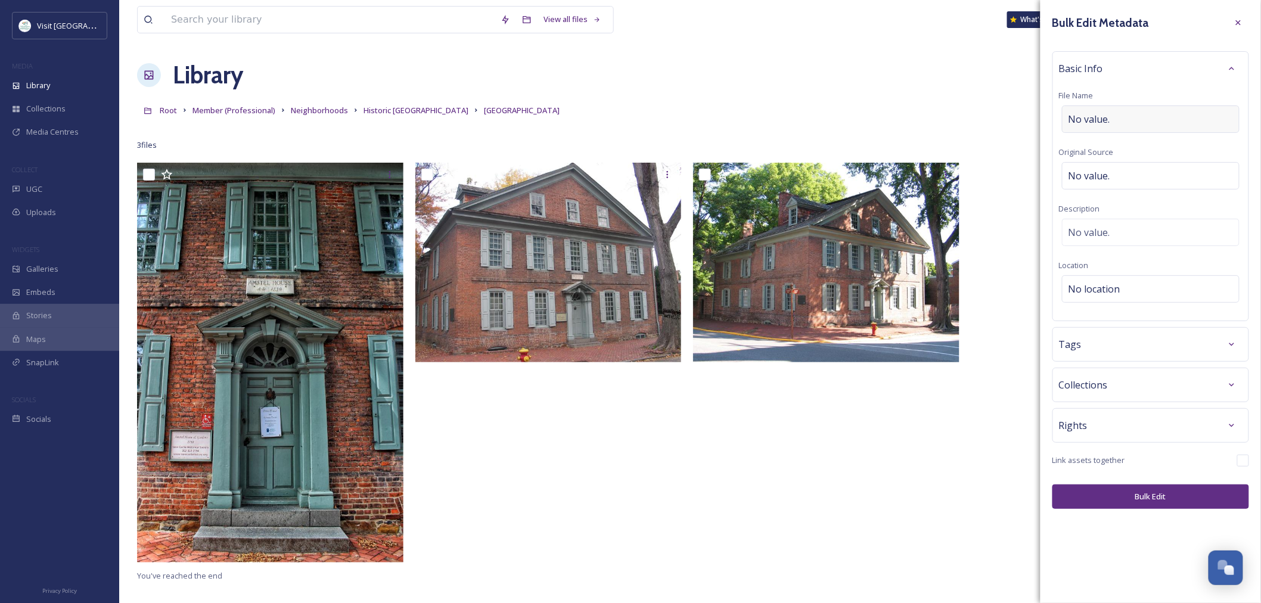
click at [1086, 119] on span "No value." at bounding box center [1089, 119] width 42 height 14
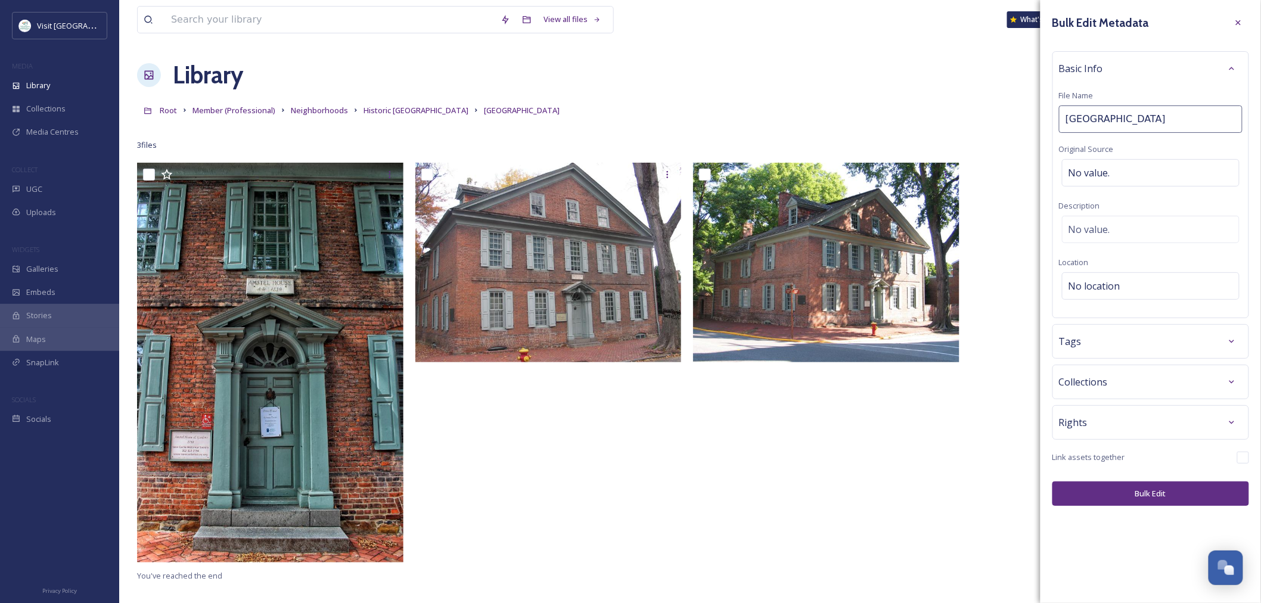
type input "Amstel House"
click at [1136, 163] on div "No value." at bounding box center [1151, 175] width 178 height 27
type input "Becca Mathias"
click at [1148, 496] on button "Bulk Edit" at bounding box center [1150, 496] width 197 height 24
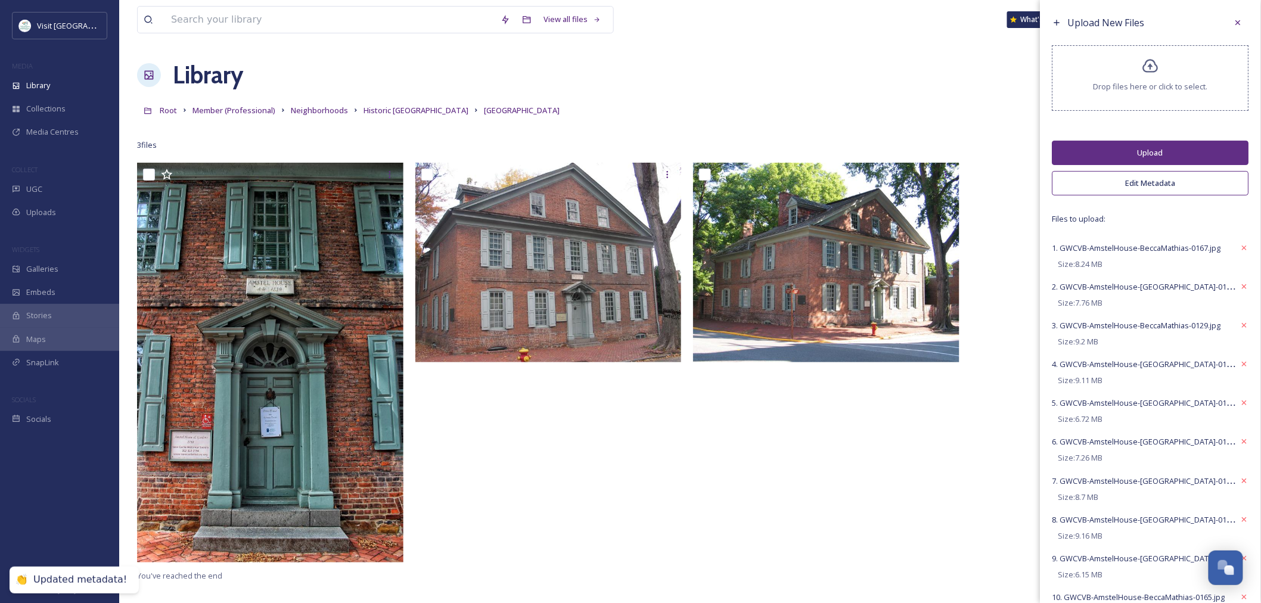
click at [1160, 151] on button "Upload" at bounding box center [1150, 153] width 197 height 24
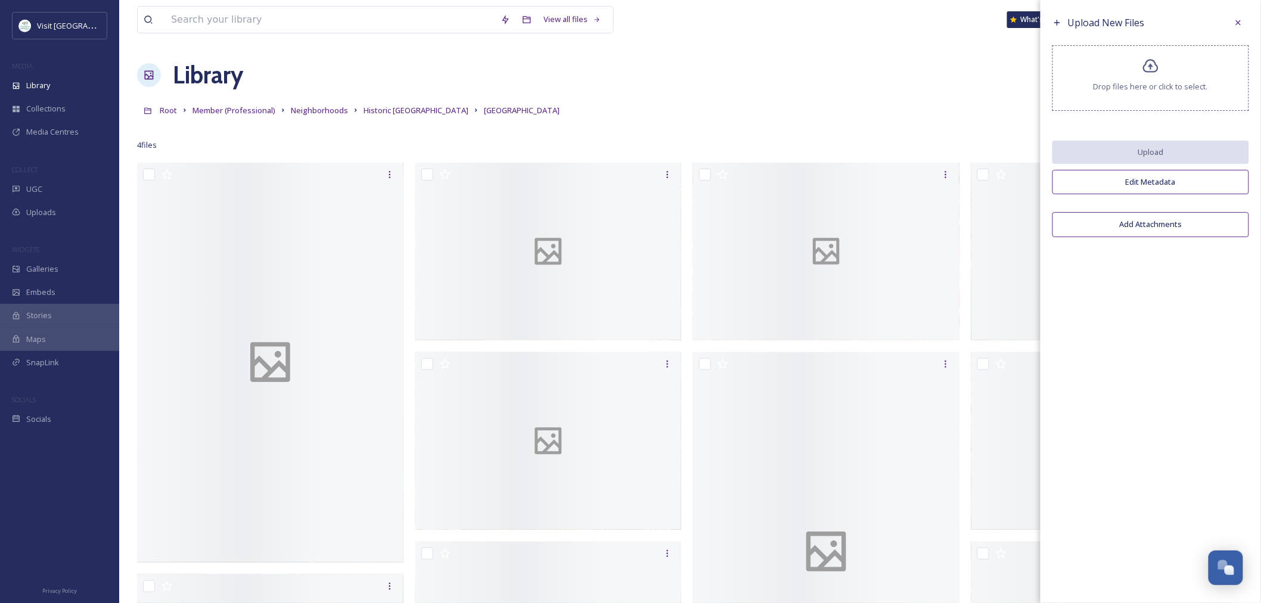
click at [1238, 20] on icon at bounding box center [1239, 23] width 10 height 10
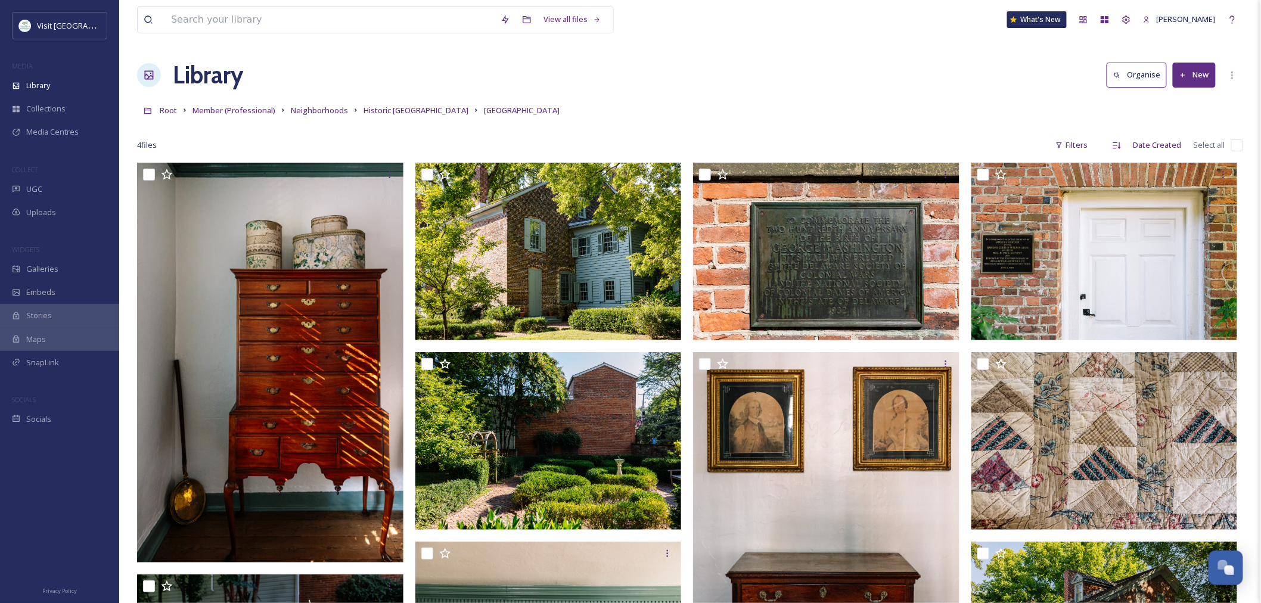
click at [241, 116] on link "Member (Professional)" at bounding box center [233, 110] width 83 height 14
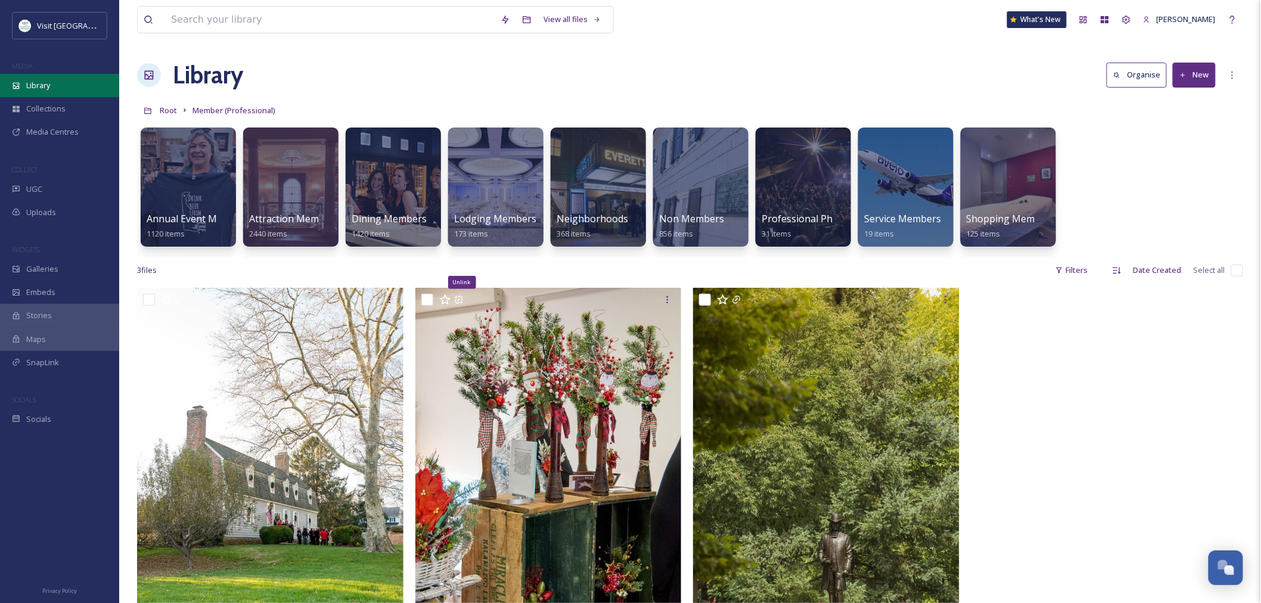
click at [45, 80] on span "Library" at bounding box center [38, 85] width 24 height 11
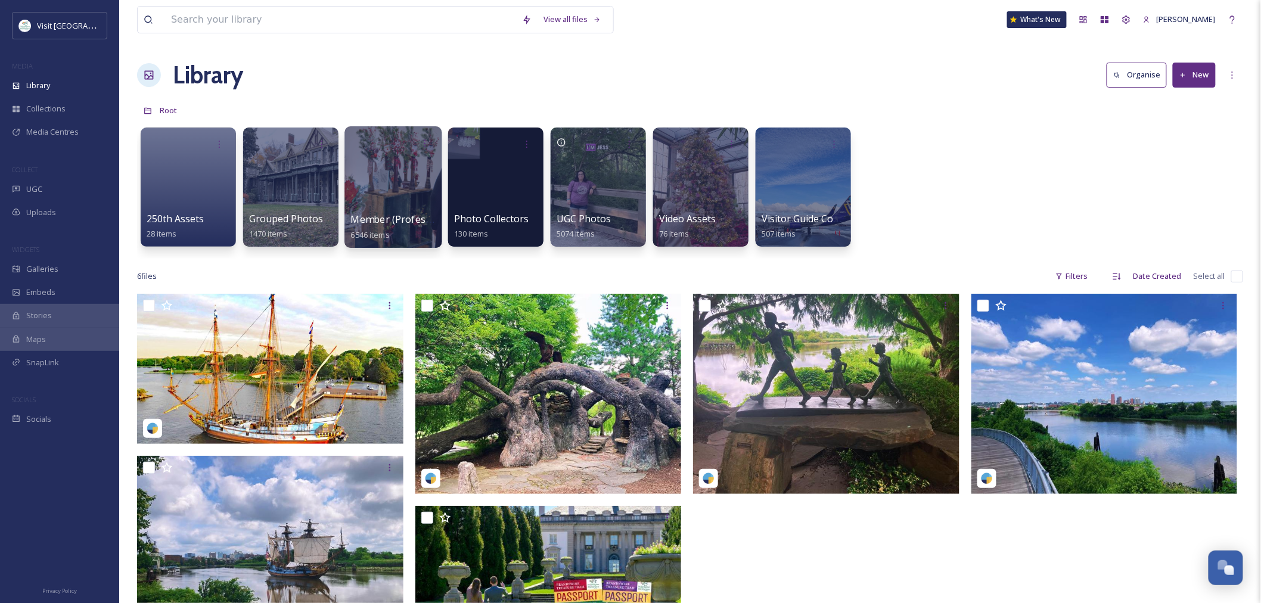
click at [380, 193] on div at bounding box center [392, 187] width 97 height 122
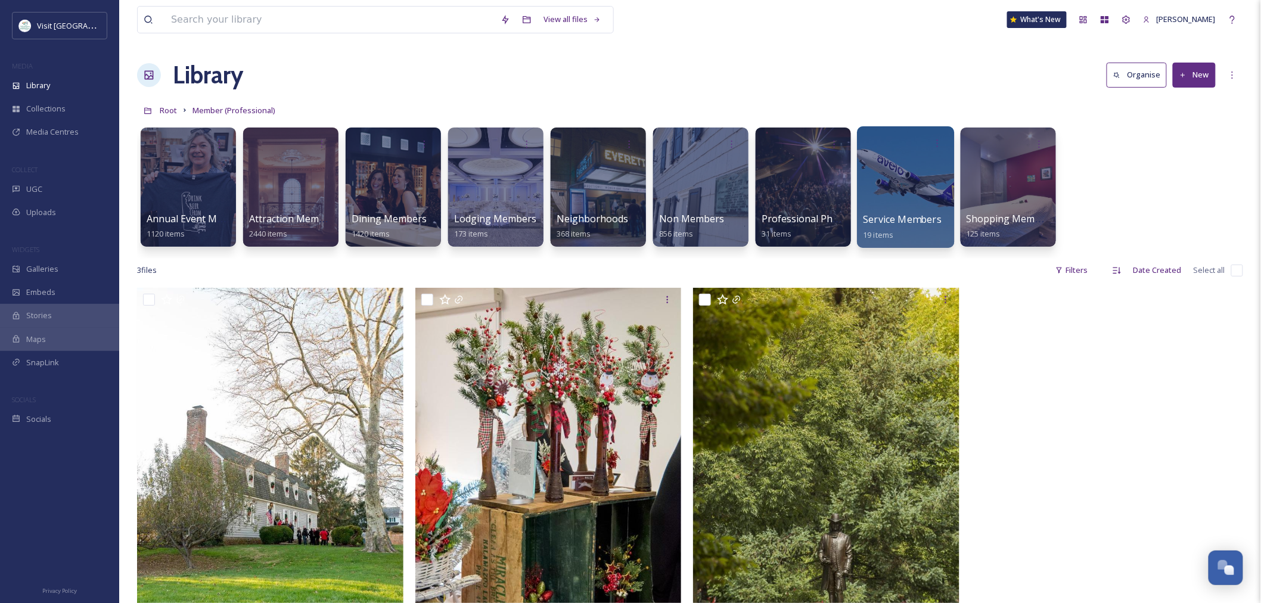
click at [919, 170] on div at bounding box center [905, 187] width 97 height 122
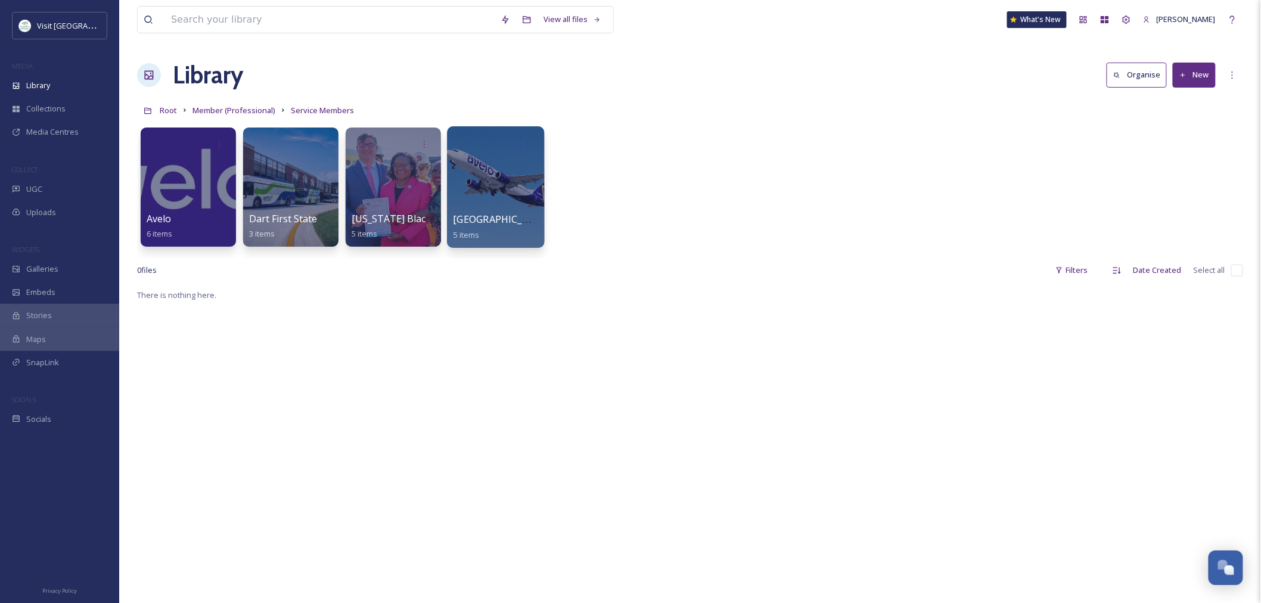
click at [510, 187] on div at bounding box center [495, 187] width 97 height 122
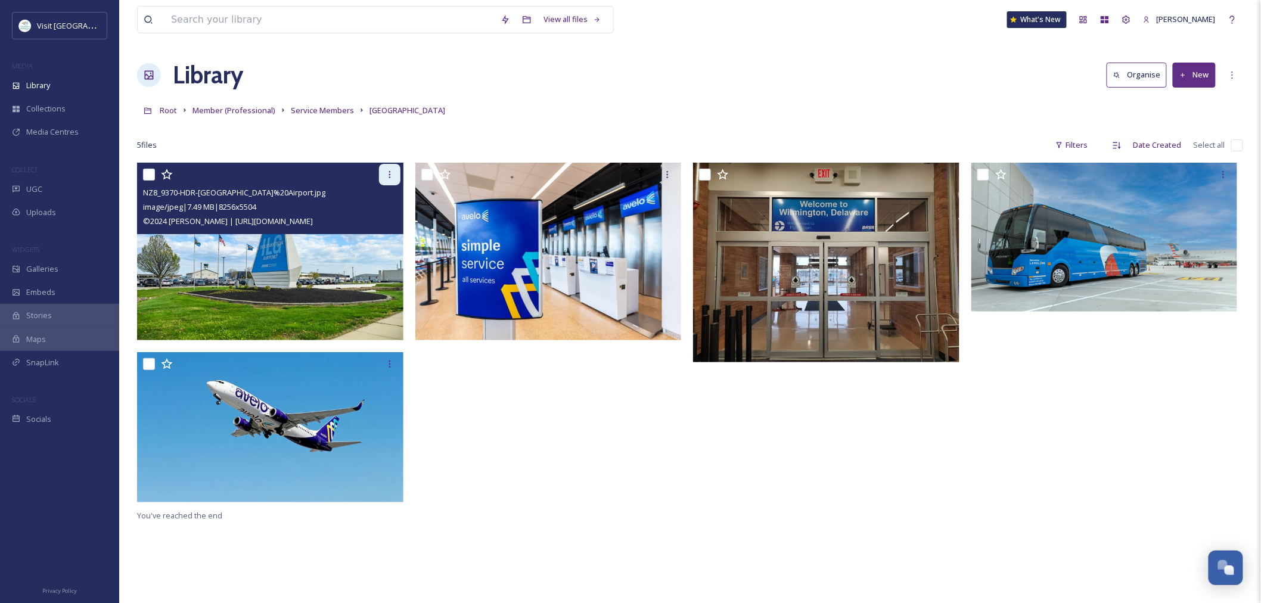
click at [388, 174] on icon at bounding box center [390, 175] width 10 height 10
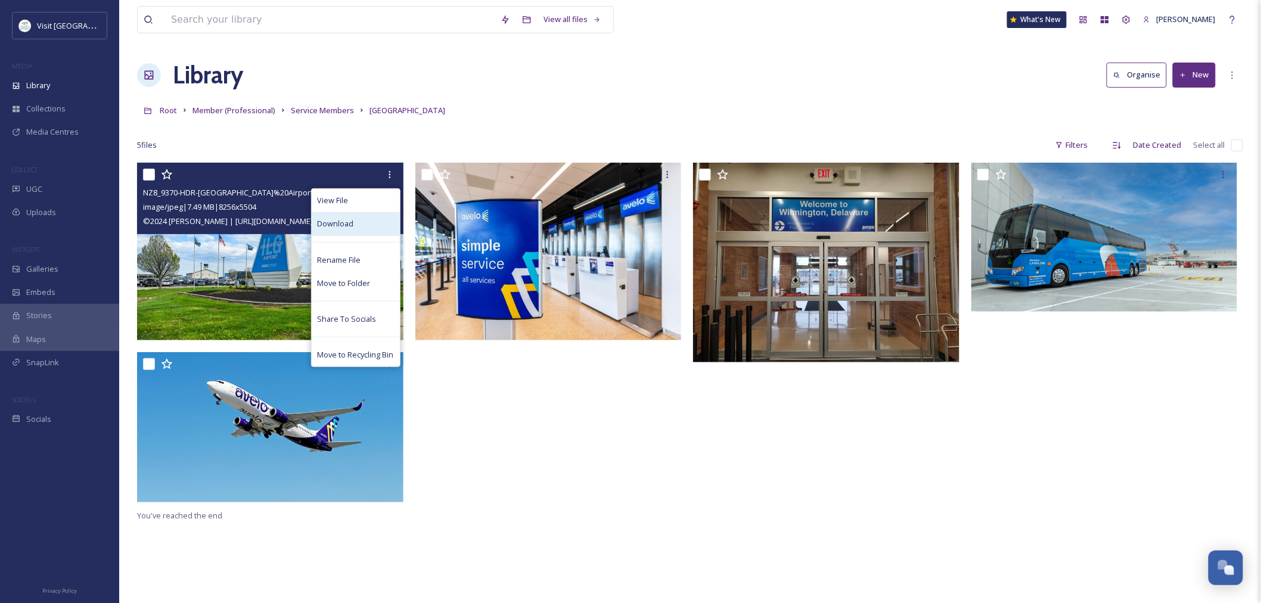
click at [367, 229] on div "Download" at bounding box center [356, 223] width 88 height 23
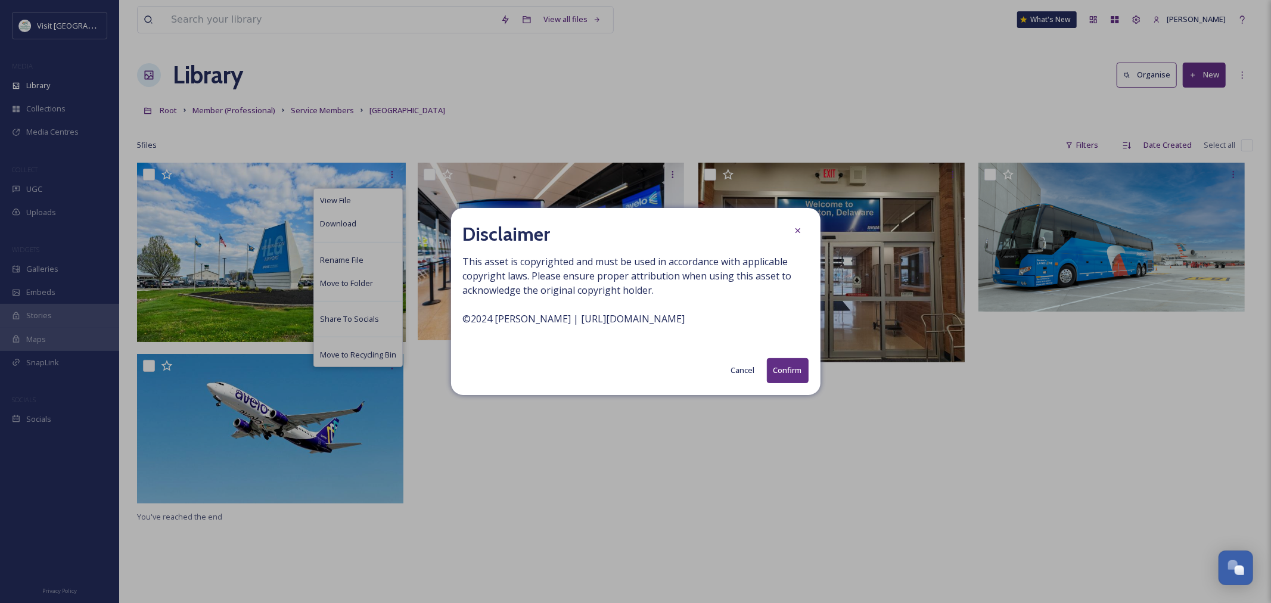
click at [781, 368] on button "Confirm" at bounding box center [788, 370] width 42 height 24
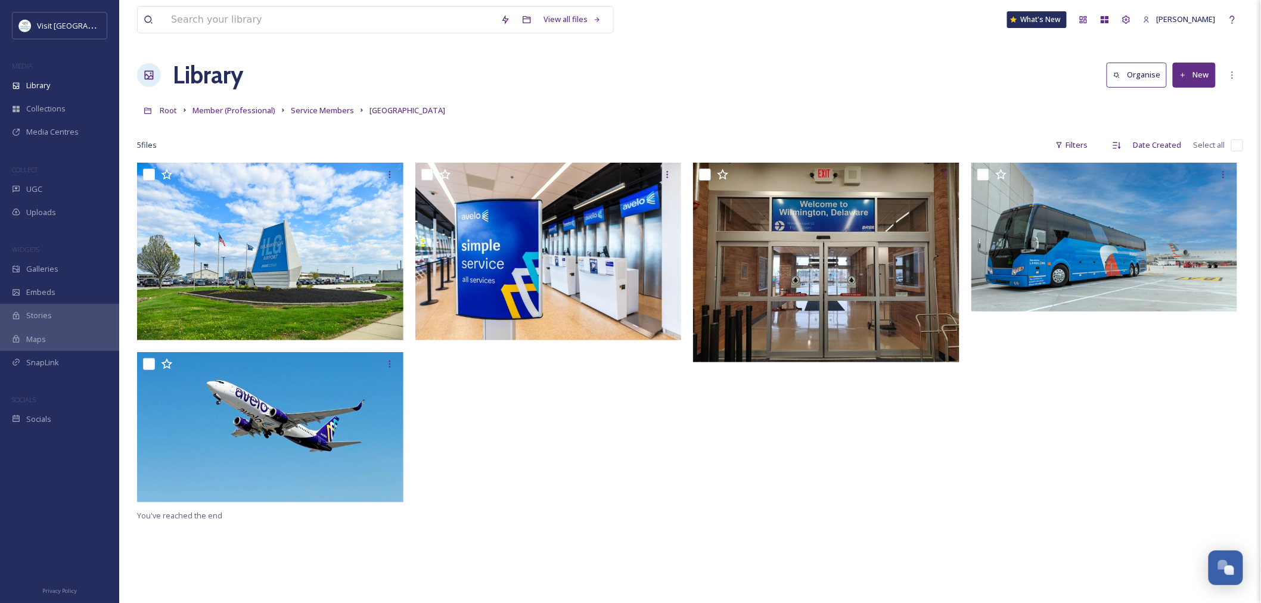
drag, startPoint x: 557, startPoint y: 107, endPoint x: 543, endPoint y: 91, distance: 20.8
click at [557, 107] on div "Root Member (Professional) Service Members Wilmington Airport" at bounding box center [690, 110] width 1106 height 23
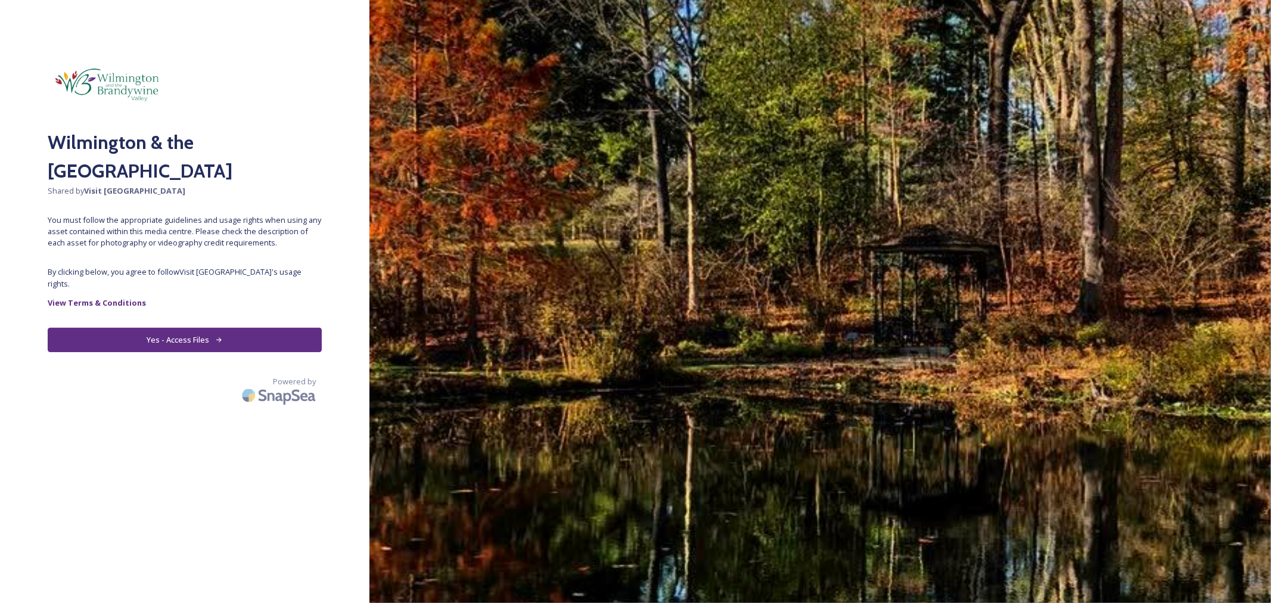
click at [210, 328] on button "Yes - Access Files" at bounding box center [185, 340] width 274 height 24
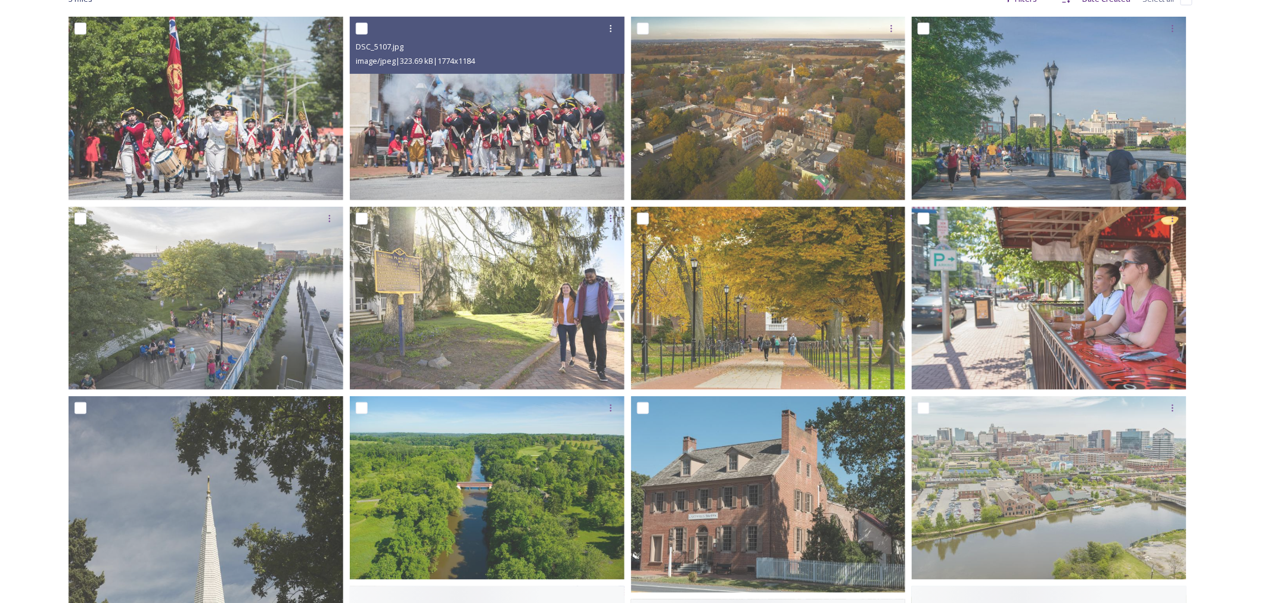
scroll to position [265, 0]
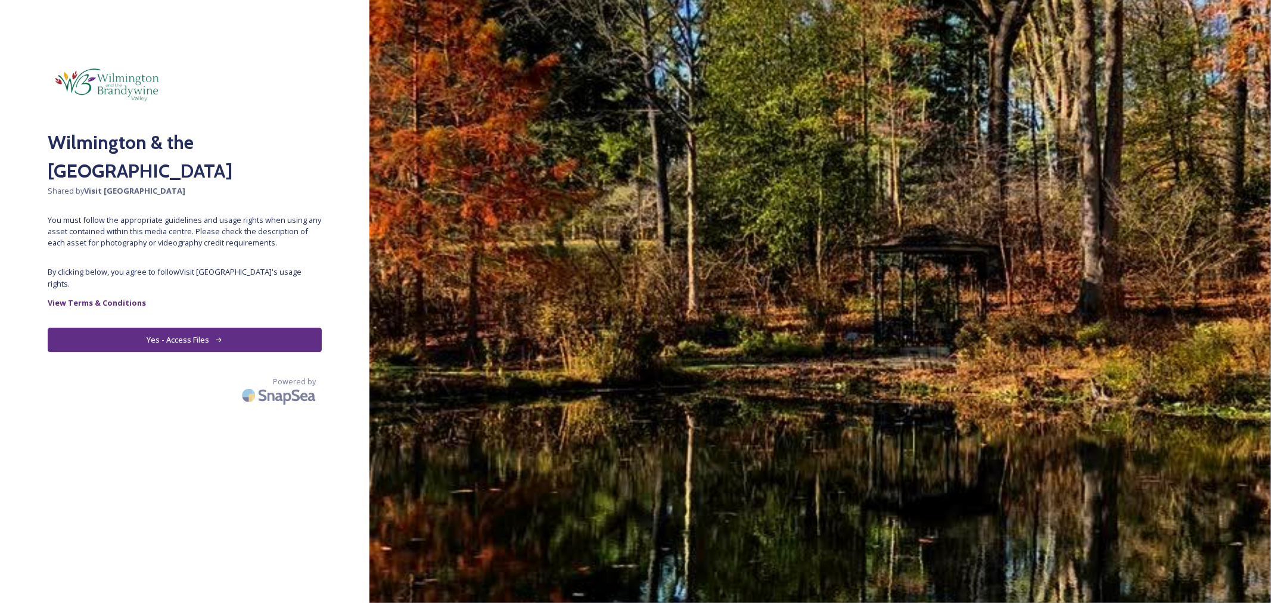
click at [276, 330] on button "Yes - Access Files" at bounding box center [185, 340] width 274 height 24
